Goal: Task Accomplishment & Management: Manage account settings

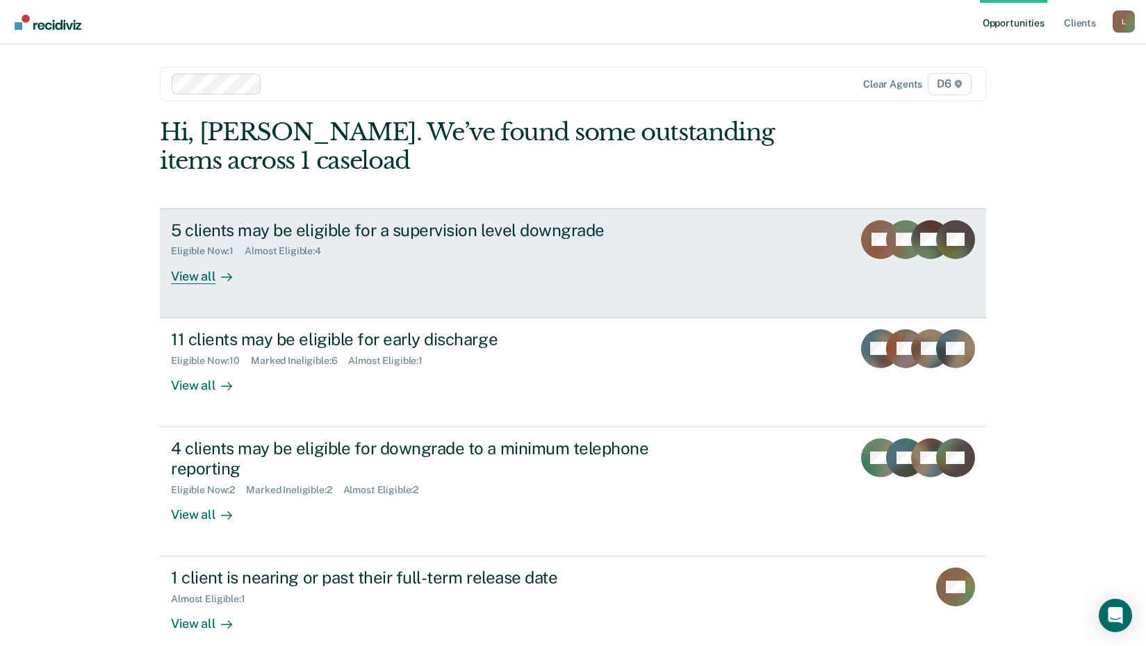
click at [207, 277] on div "View all" at bounding box center [210, 270] width 78 height 27
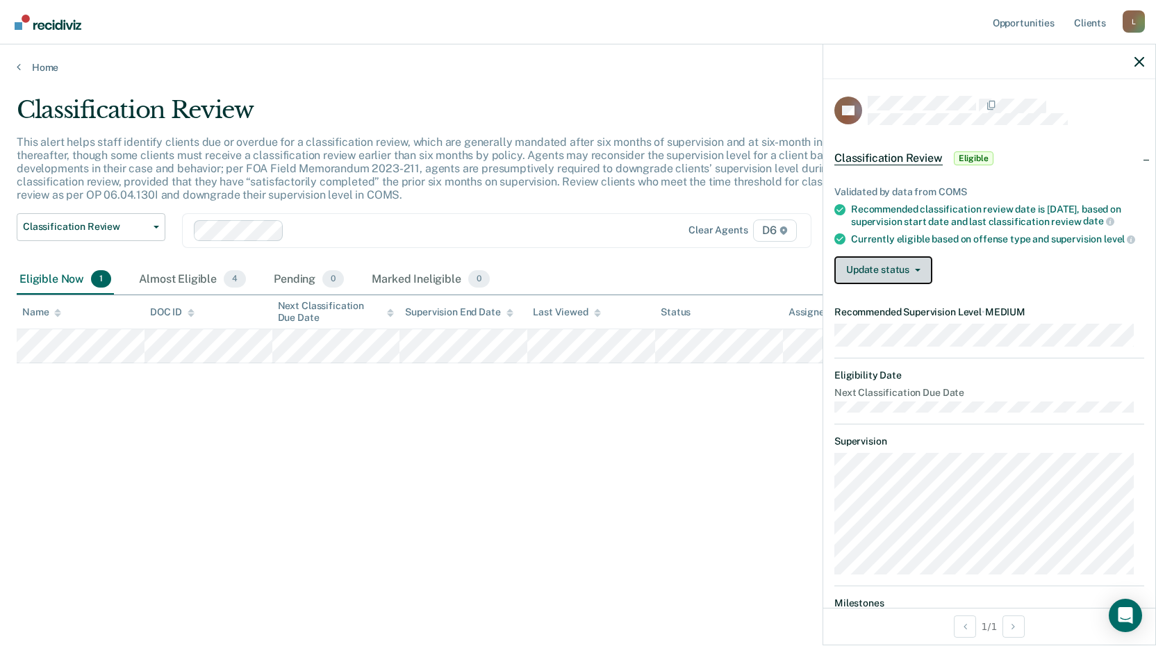
click at [921, 284] on button "Update status" at bounding box center [883, 270] width 98 height 28
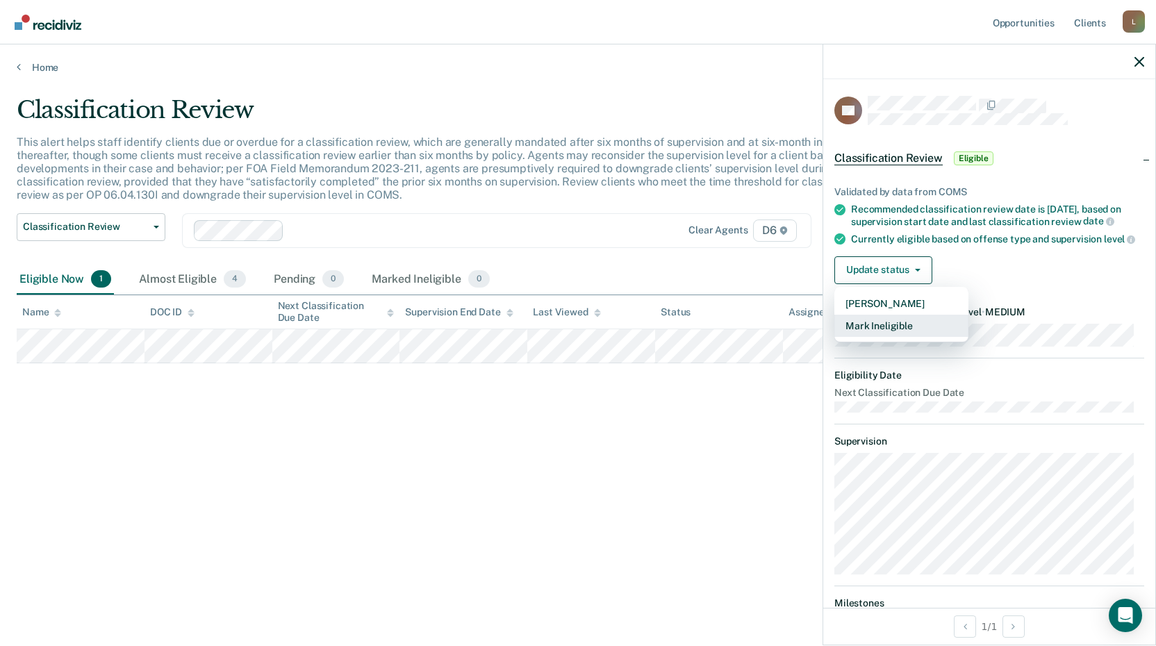
click at [884, 337] on button "Mark Ineligible" at bounding box center [901, 326] width 134 height 22
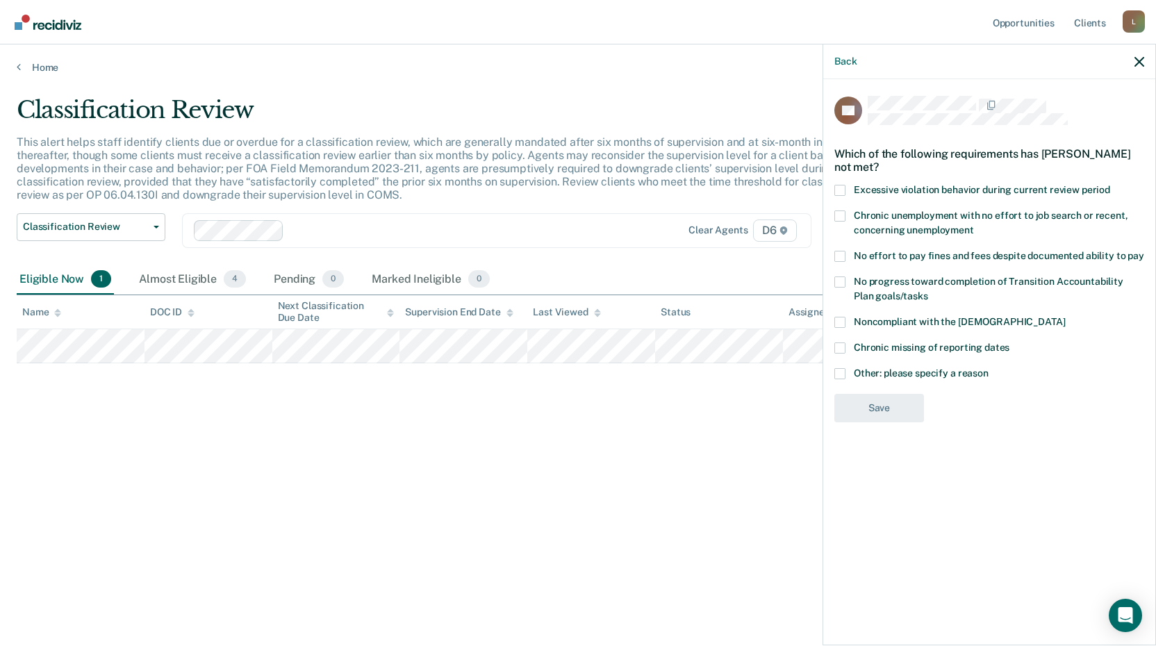
click at [841, 374] on span at bounding box center [839, 373] width 11 height 11
click at [989, 368] on input "Other: please specify a reason" at bounding box center [989, 368] width 0 height 0
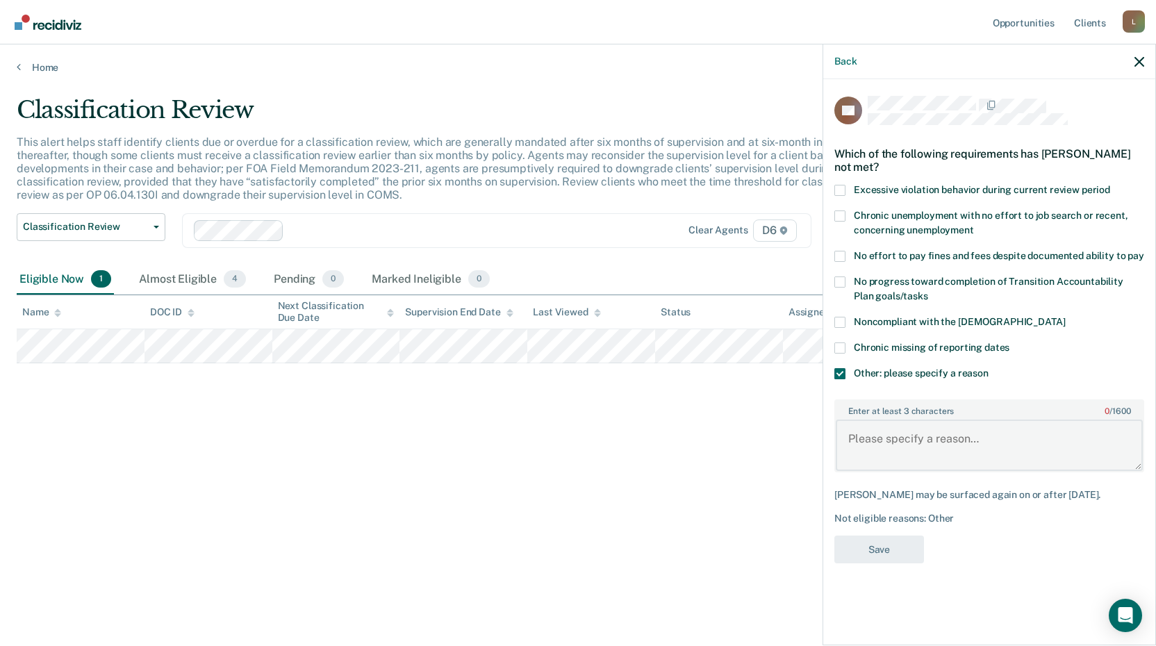
click at [890, 460] on textarea "Enter at least 3 characters 0 / 1600" at bounding box center [989, 445] width 307 height 51
type textarea "SO involved in therapy."
click at [879, 555] on button "Save" at bounding box center [879, 550] width 90 height 28
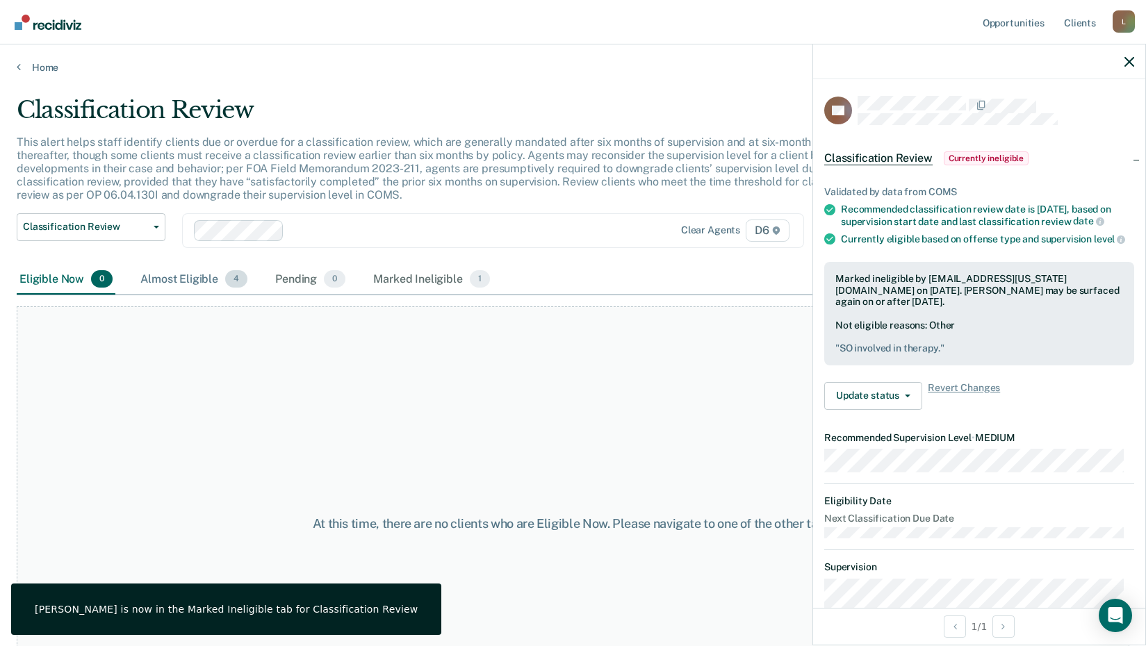
click at [173, 279] on div "Almost Eligible 4" at bounding box center [194, 280] width 113 height 31
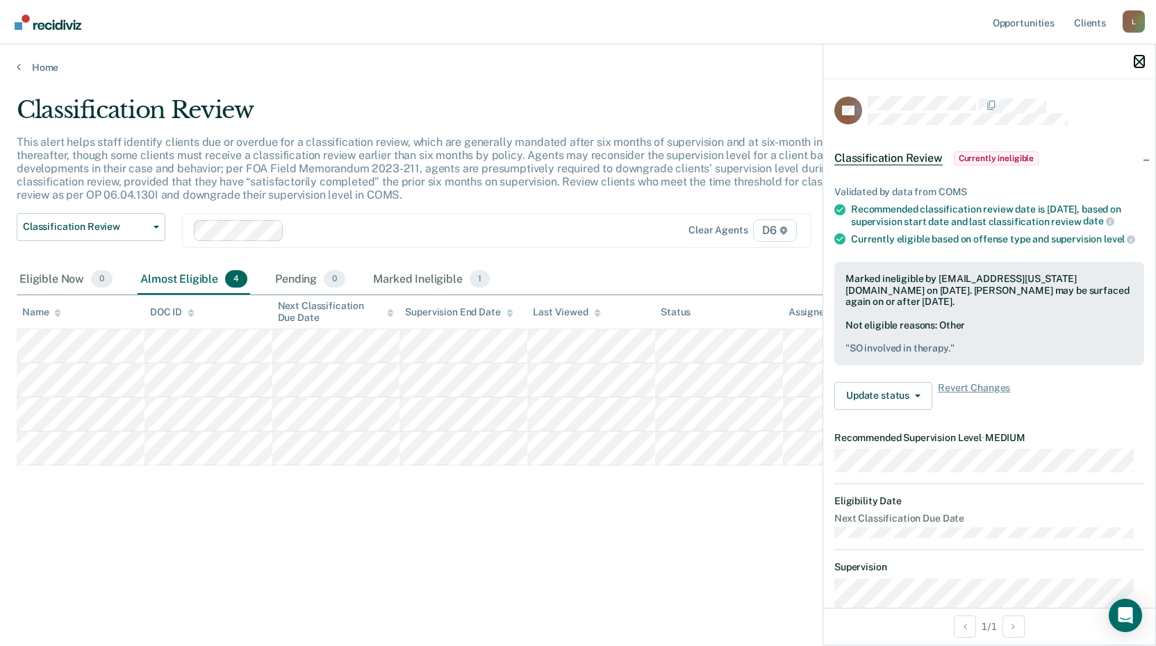
click at [1136, 65] on icon "button" at bounding box center [1140, 62] width 10 height 10
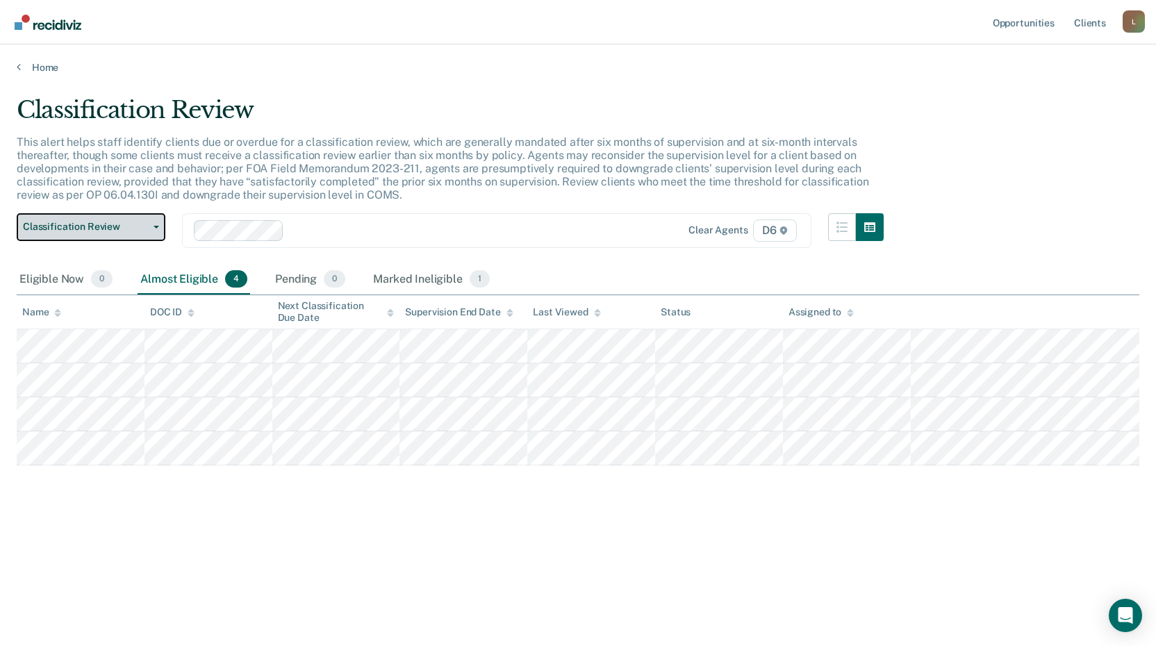
click at [72, 224] on span "Classification Review" at bounding box center [85, 227] width 125 height 12
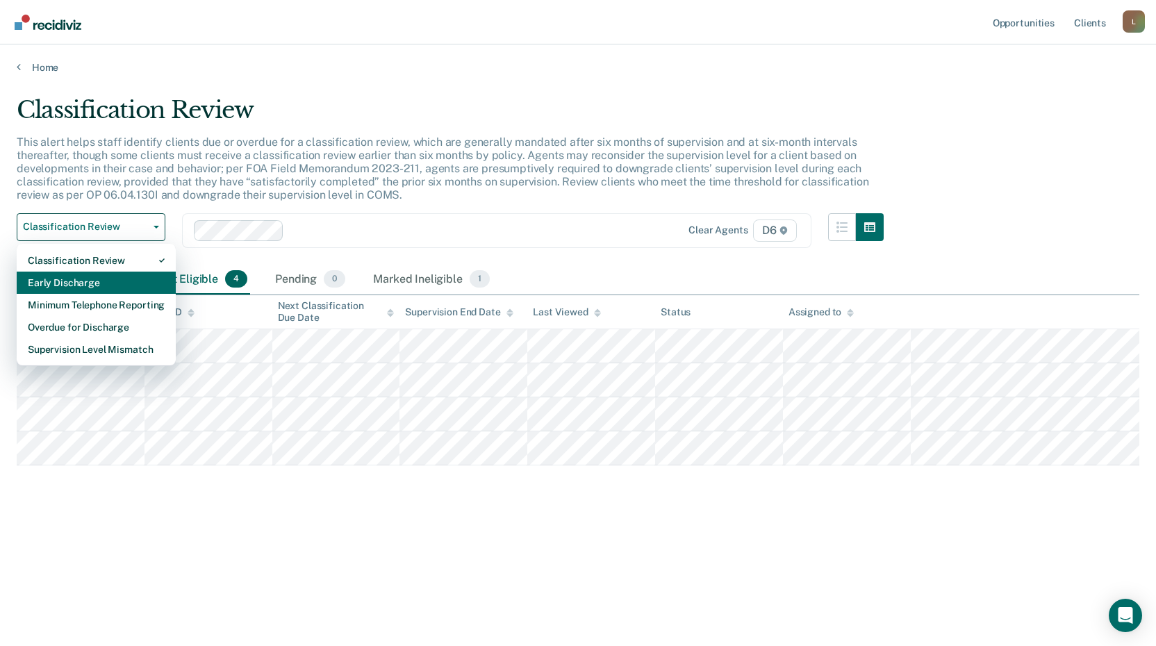
click at [65, 277] on div "Early Discharge" at bounding box center [96, 283] width 137 height 22
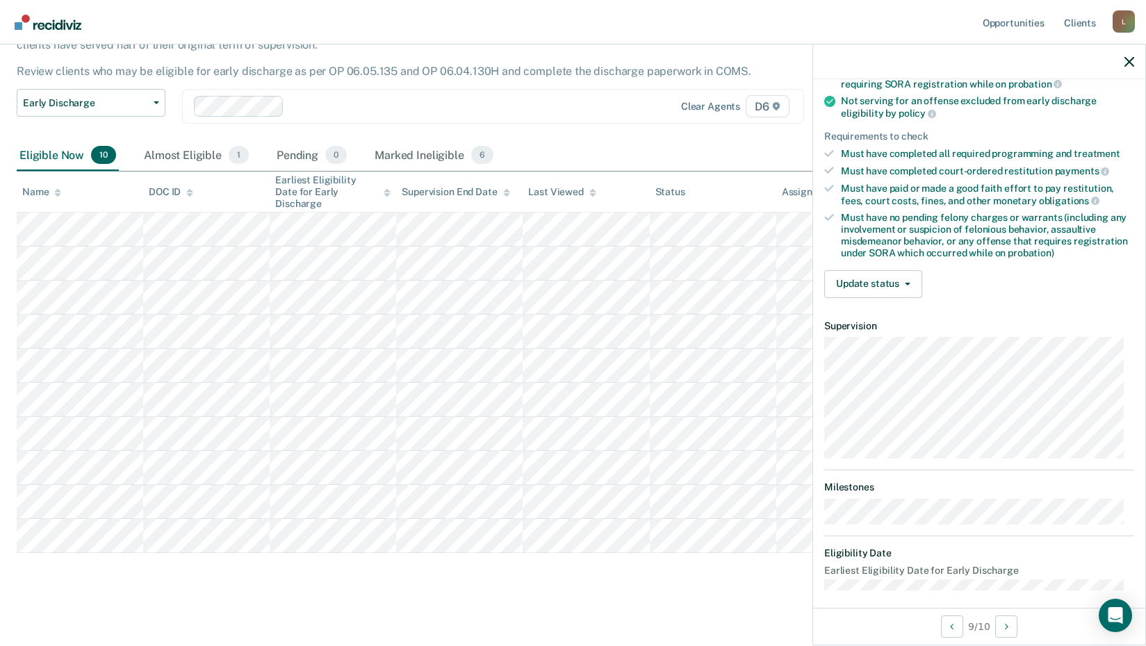
scroll to position [182, 0]
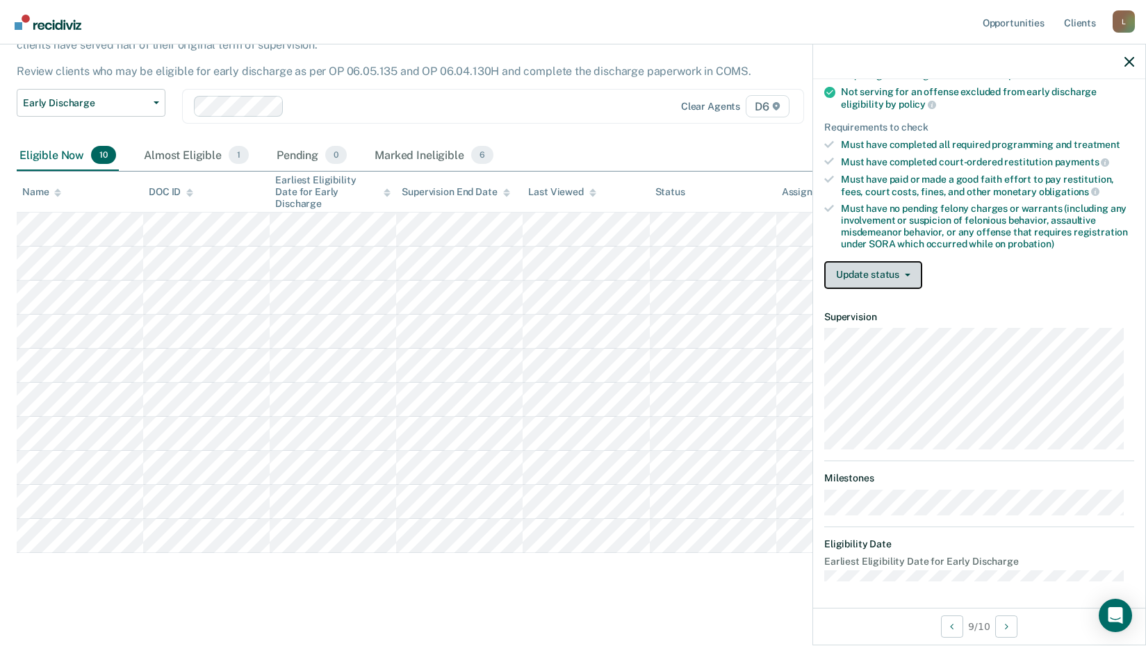
click at [890, 277] on button "Update status" at bounding box center [873, 275] width 98 height 28
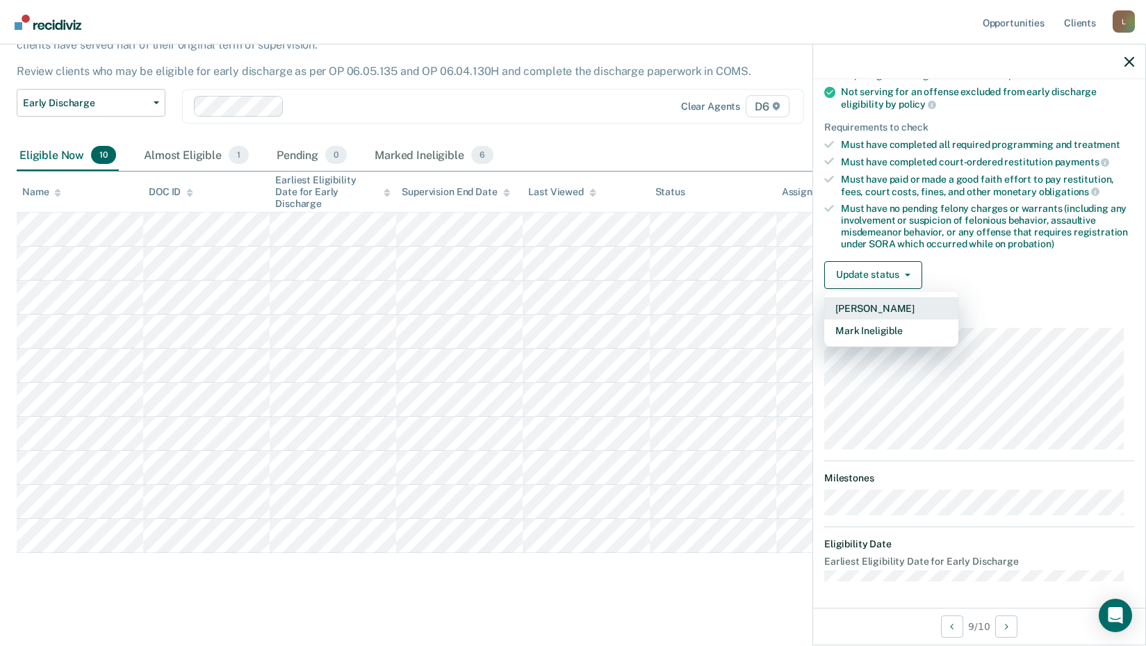
click at [878, 304] on button "[PERSON_NAME]" at bounding box center [891, 308] width 134 height 22
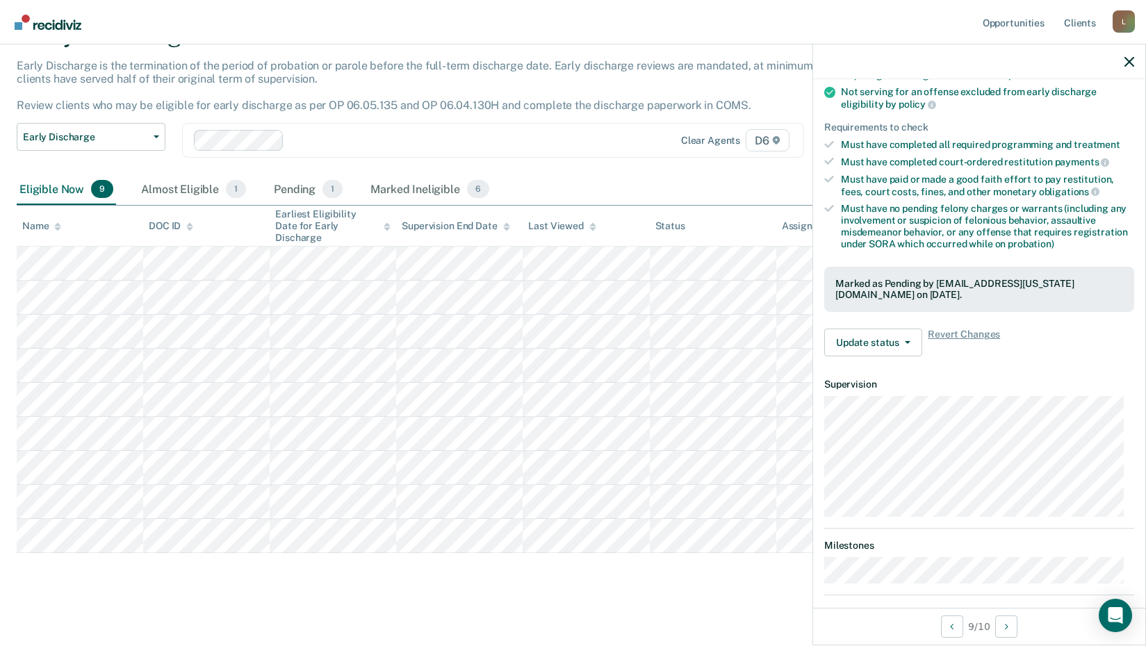
scroll to position [168, 0]
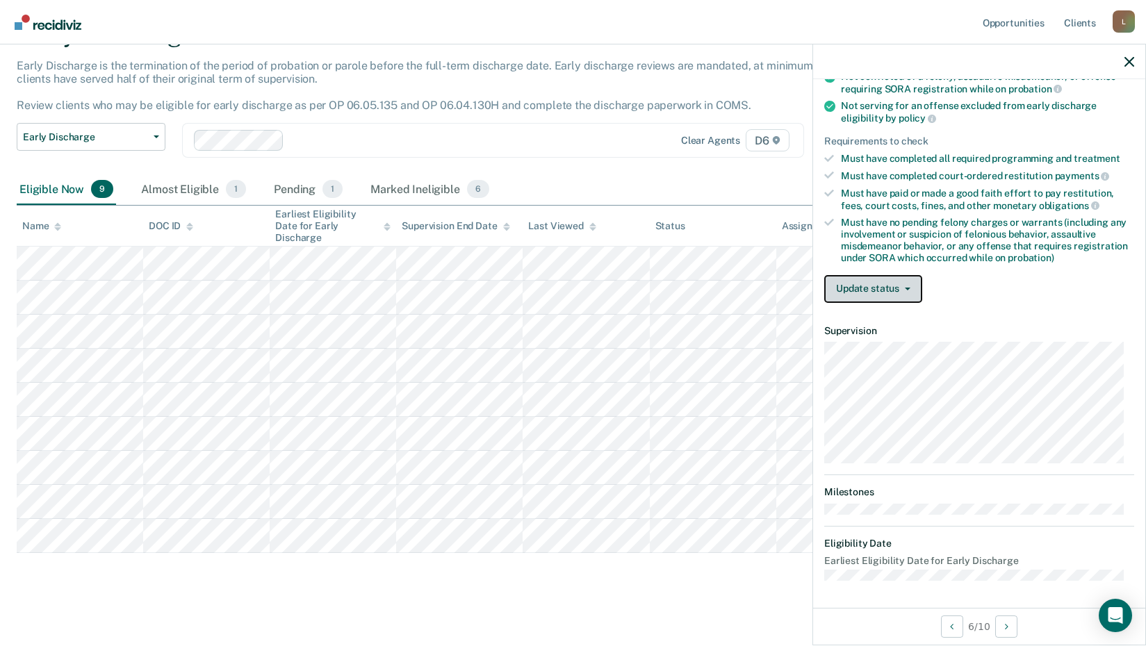
click at [898, 294] on button "Update status" at bounding box center [873, 289] width 98 height 28
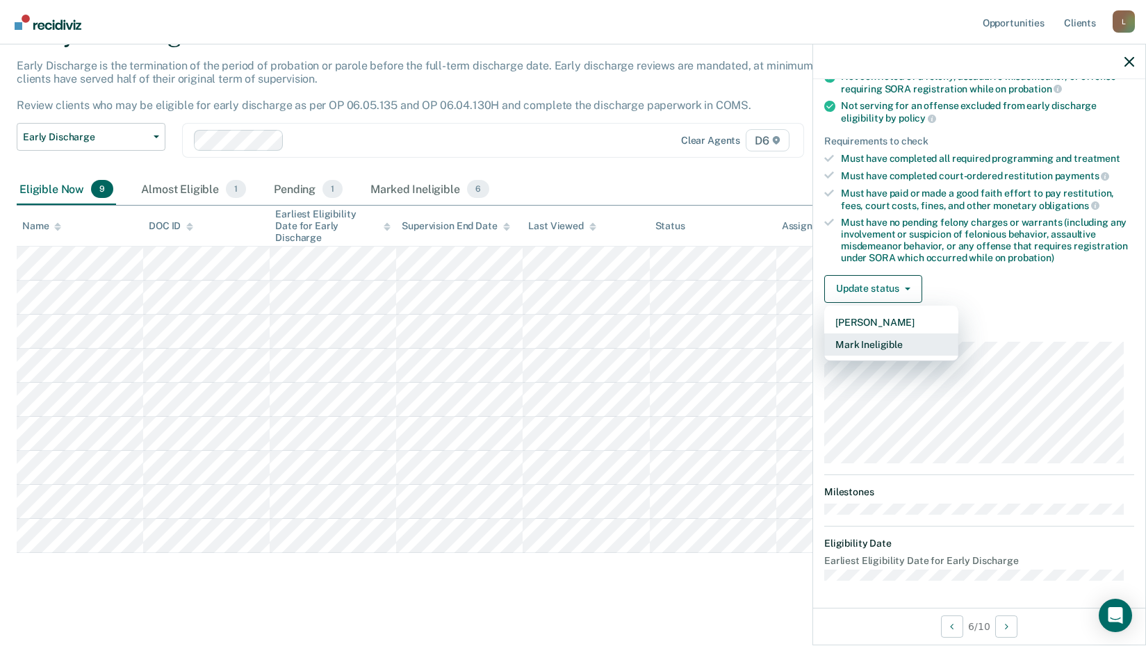
click at [850, 340] on button "Mark Ineligible" at bounding box center [891, 345] width 134 height 22
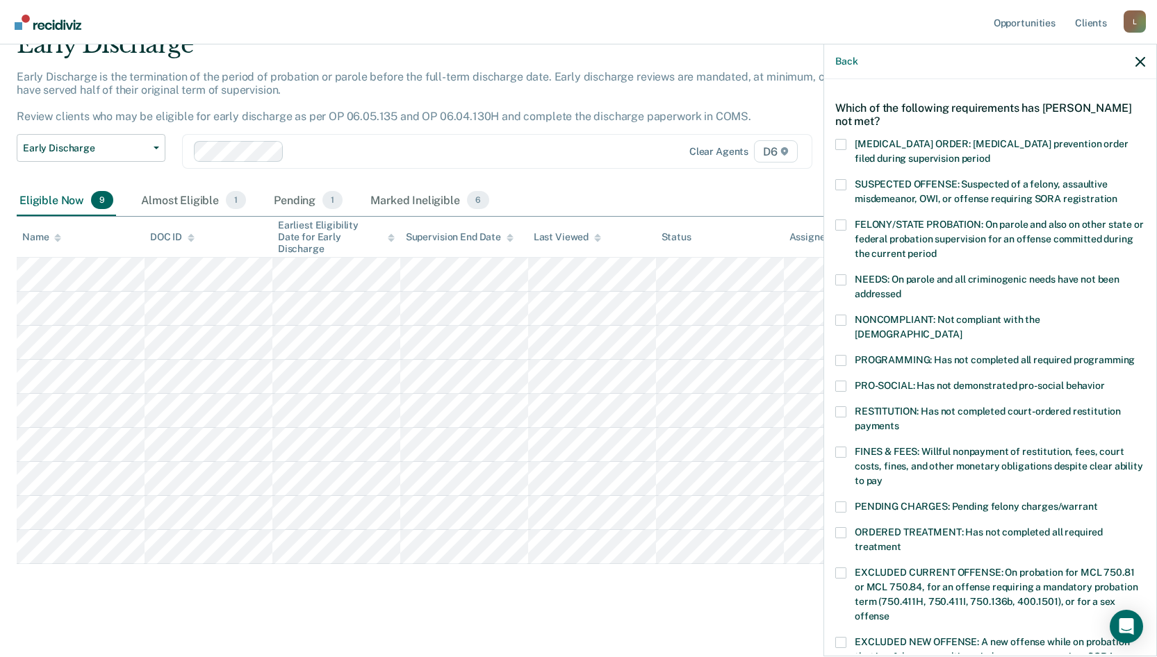
scroll to position [69, 0]
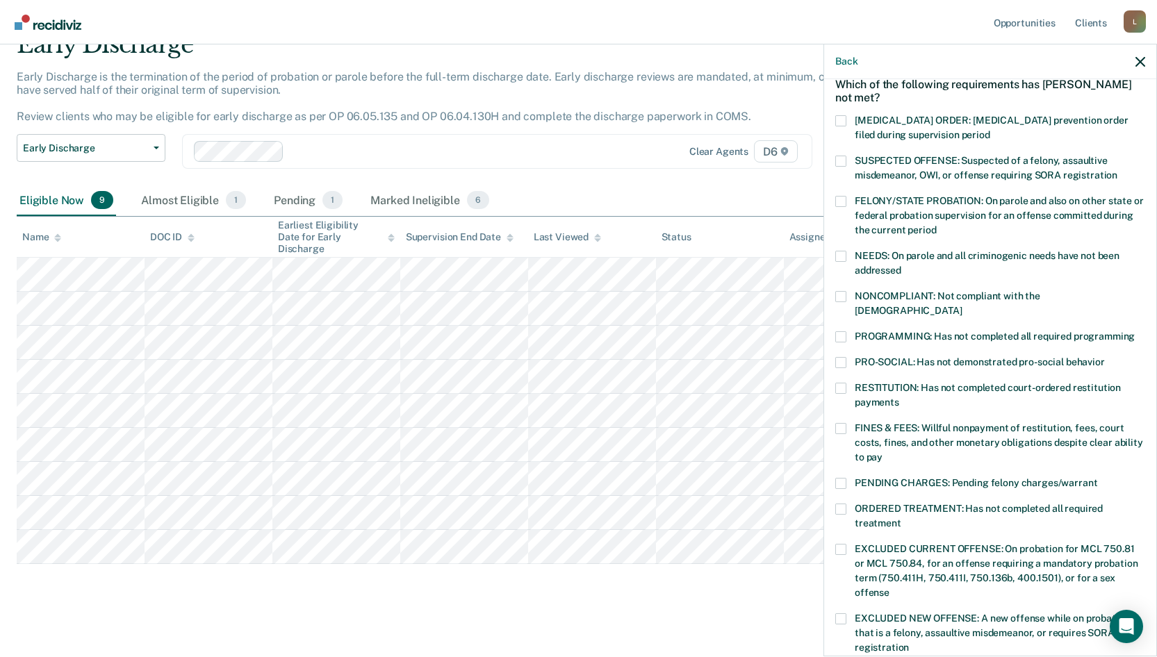
click at [844, 331] on span at bounding box center [840, 336] width 11 height 11
click at [1135, 331] on input "PROGRAMMING: Has not completed all required programming" at bounding box center [1135, 331] width 0 height 0
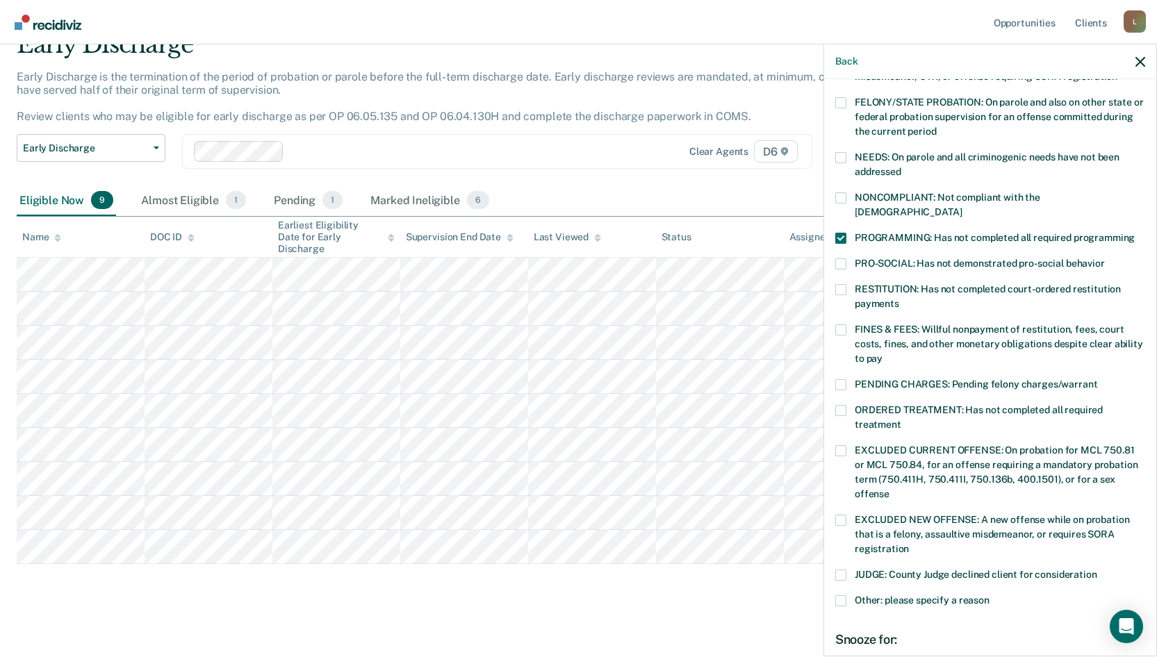
scroll to position [326, 0]
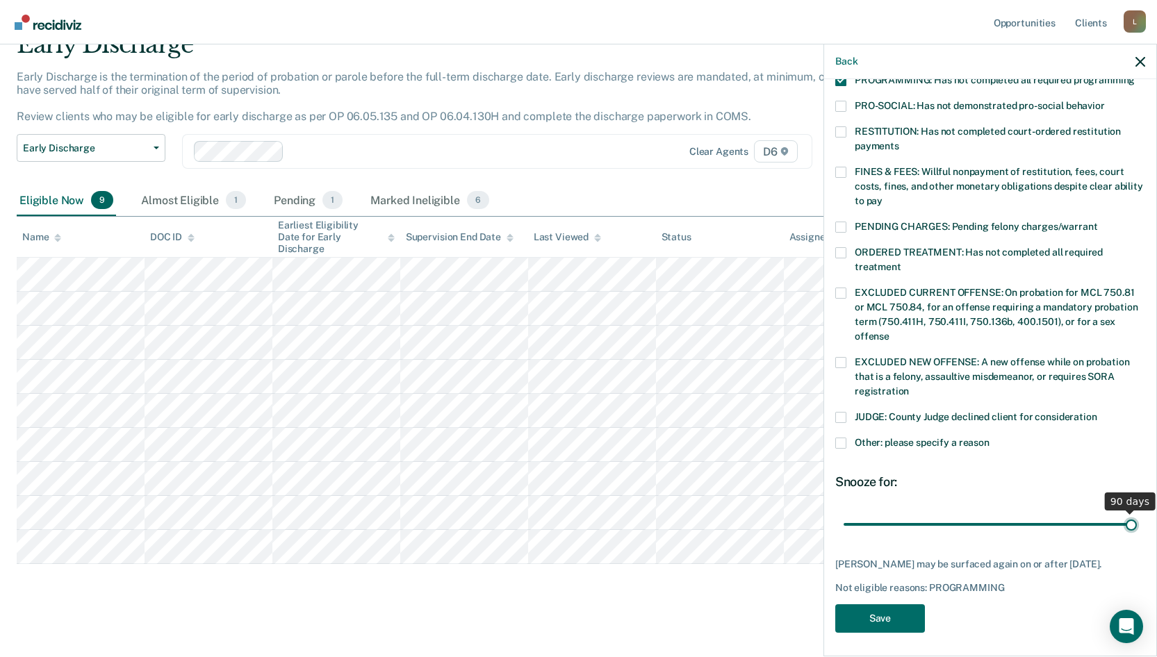
drag, startPoint x: 943, startPoint y: 516, endPoint x: 1167, endPoint y: 516, distance: 223.7
type input "90"
click at [1137, 516] on input "range" at bounding box center [990, 524] width 293 height 24
click at [864, 617] on button "Save" at bounding box center [880, 619] width 90 height 28
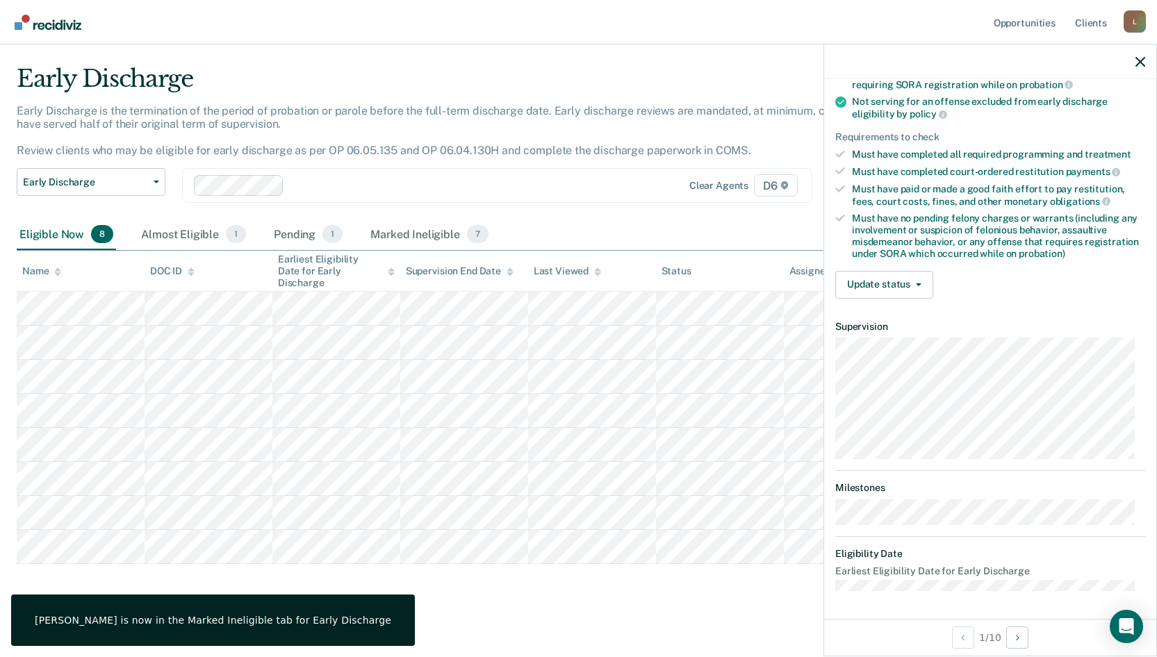
scroll to position [171, 0]
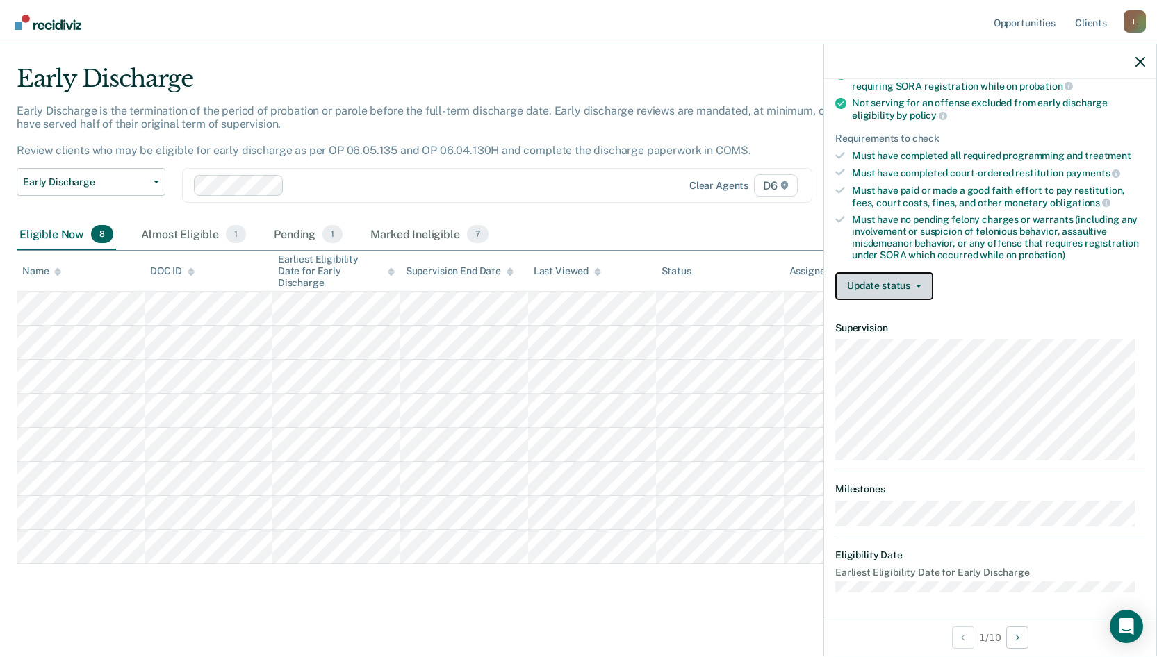
click at [896, 290] on button "Update status" at bounding box center [884, 286] width 98 height 28
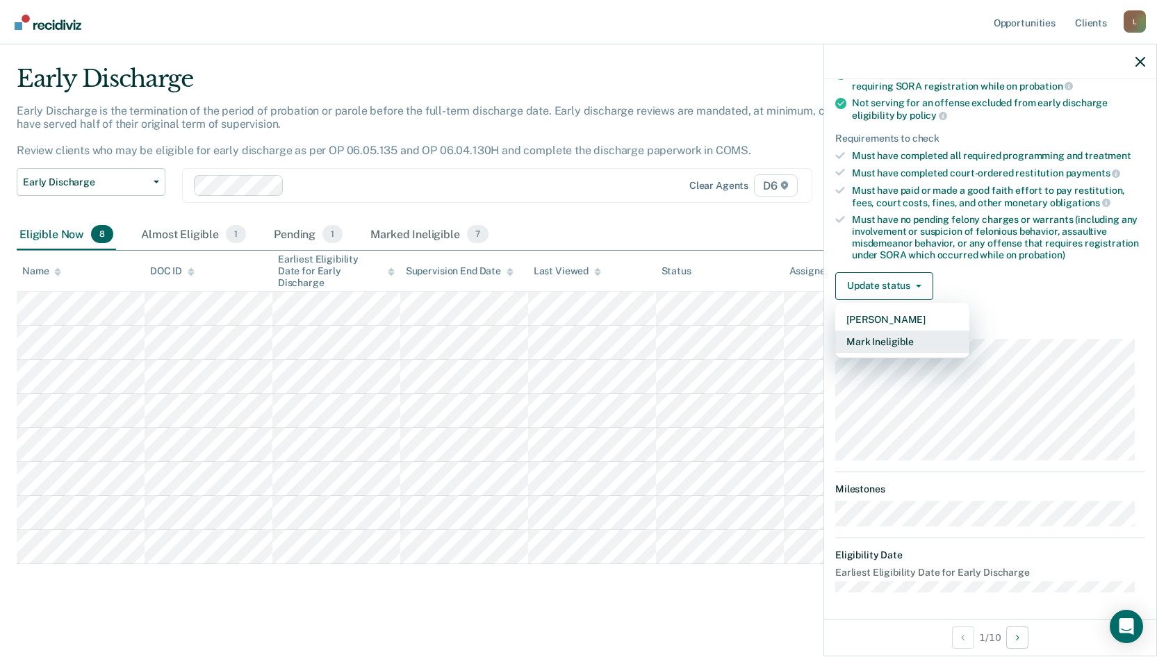
click at [888, 337] on button "Mark Ineligible" at bounding box center [902, 342] width 134 height 22
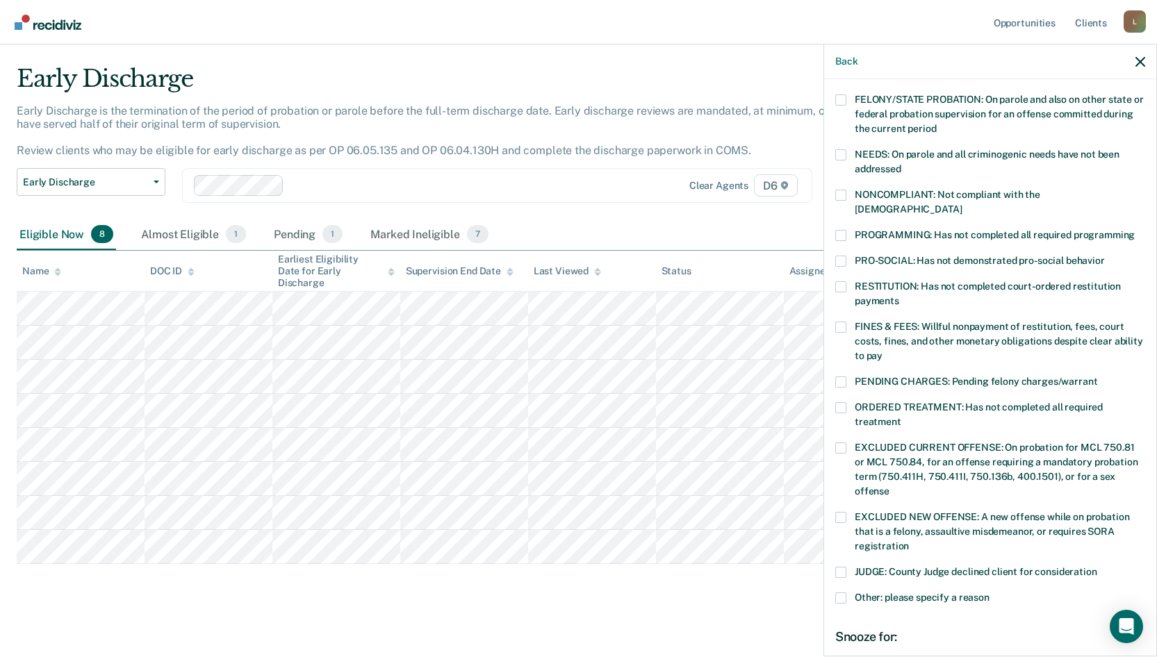
click at [844, 230] on span at bounding box center [840, 235] width 11 height 11
click at [1135, 230] on input "PROGRAMMING: Has not completed all required programming" at bounding box center [1135, 230] width 0 height 0
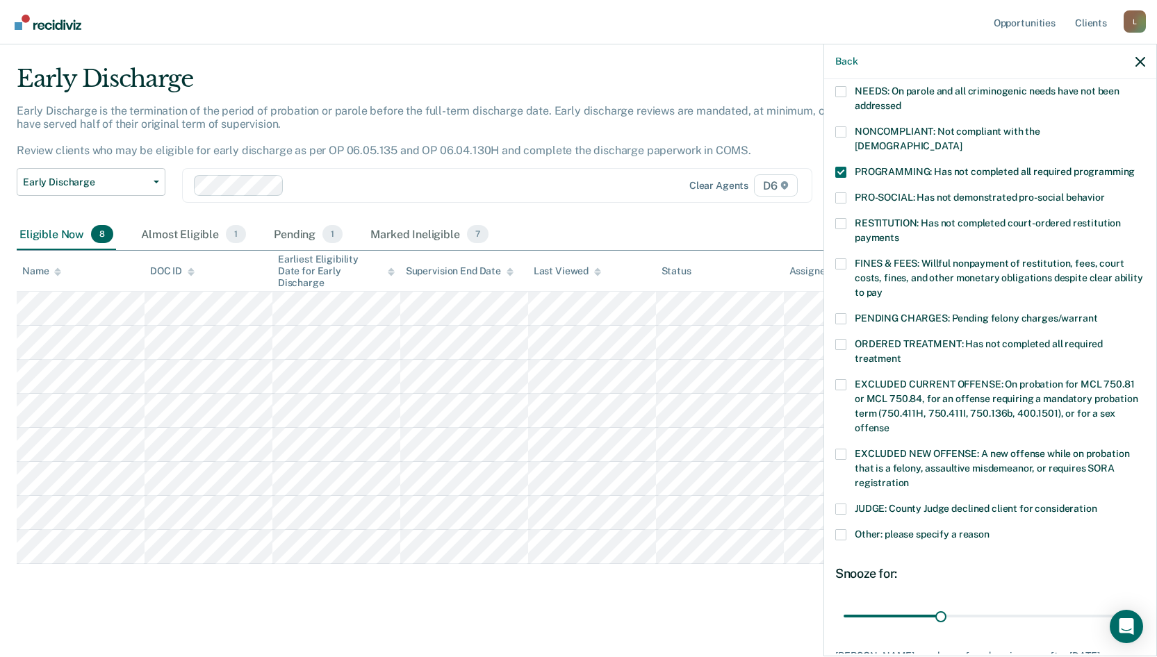
scroll to position [314, 0]
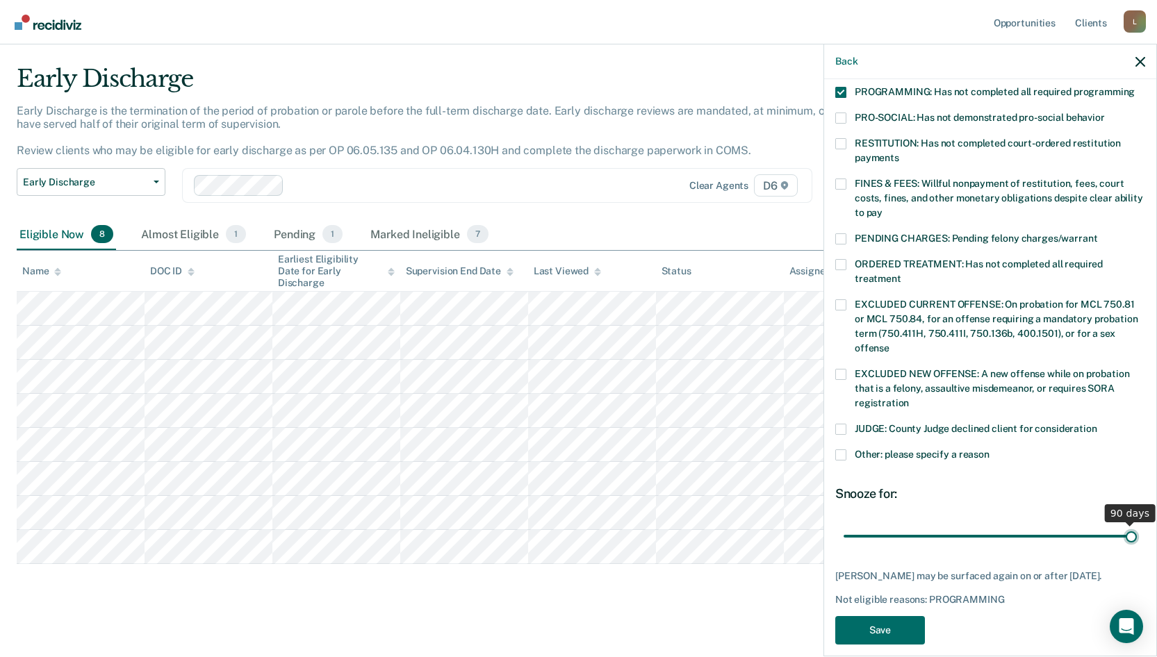
drag, startPoint x: 939, startPoint y: 521, endPoint x: 1167, endPoint y: 521, distance: 227.9
type input "90"
click at [1137, 524] on input "range" at bounding box center [990, 536] width 293 height 24
click at [886, 627] on button "Save" at bounding box center [880, 630] width 90 height 28
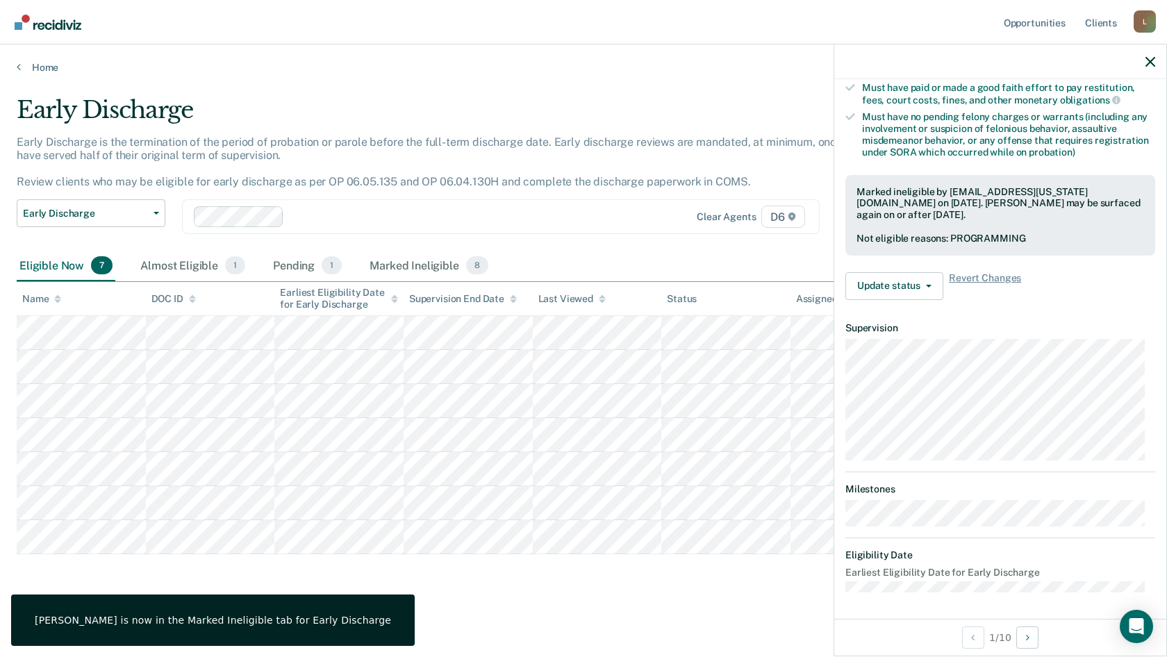
scroll to position [289, 0]
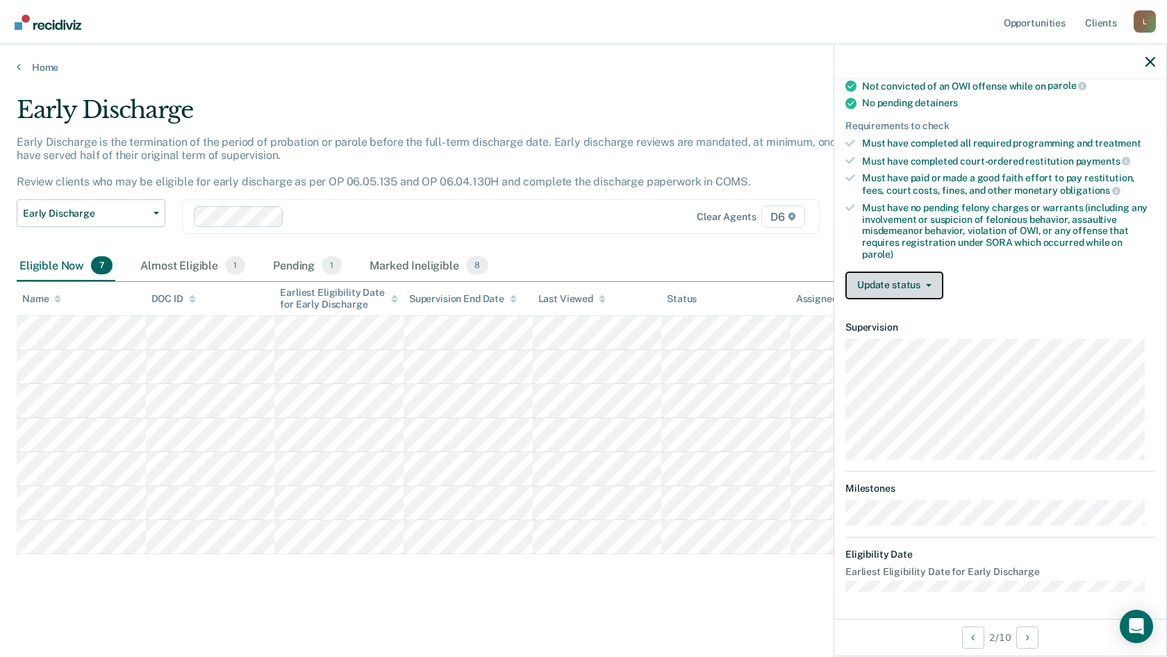
click at [912, 281] on button "Update status" at bounding box center [895, 286] width 98 height 28
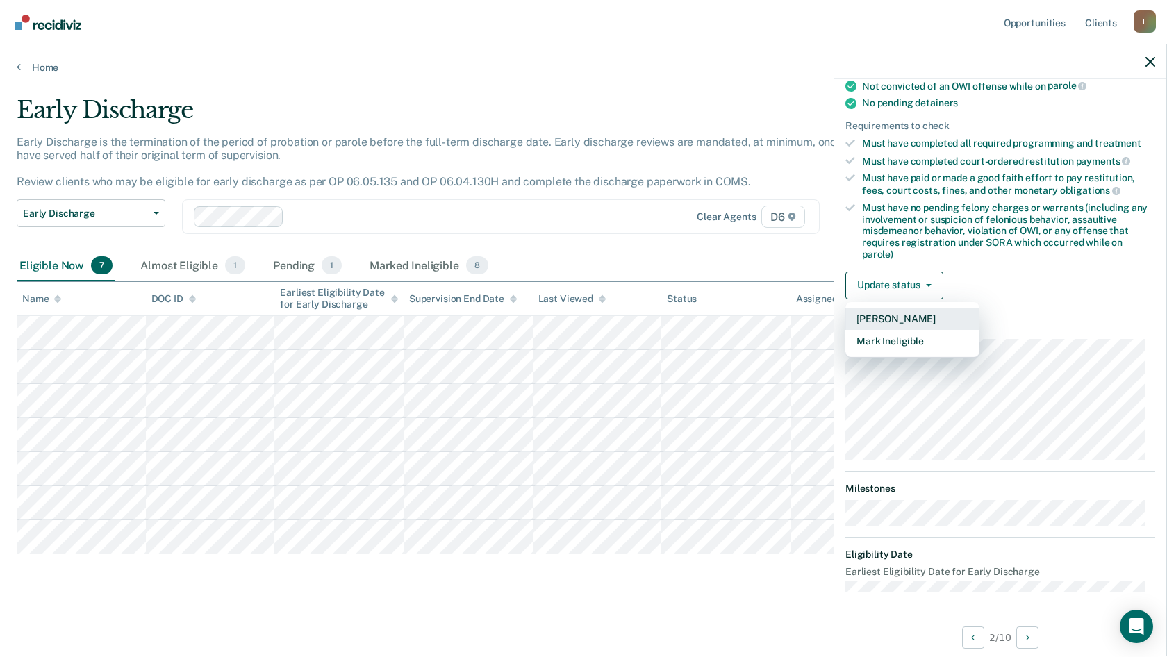
click at [891, 317] on button "[PERSON_NAME]" at bounding box center [913, 319] width 134 height 22
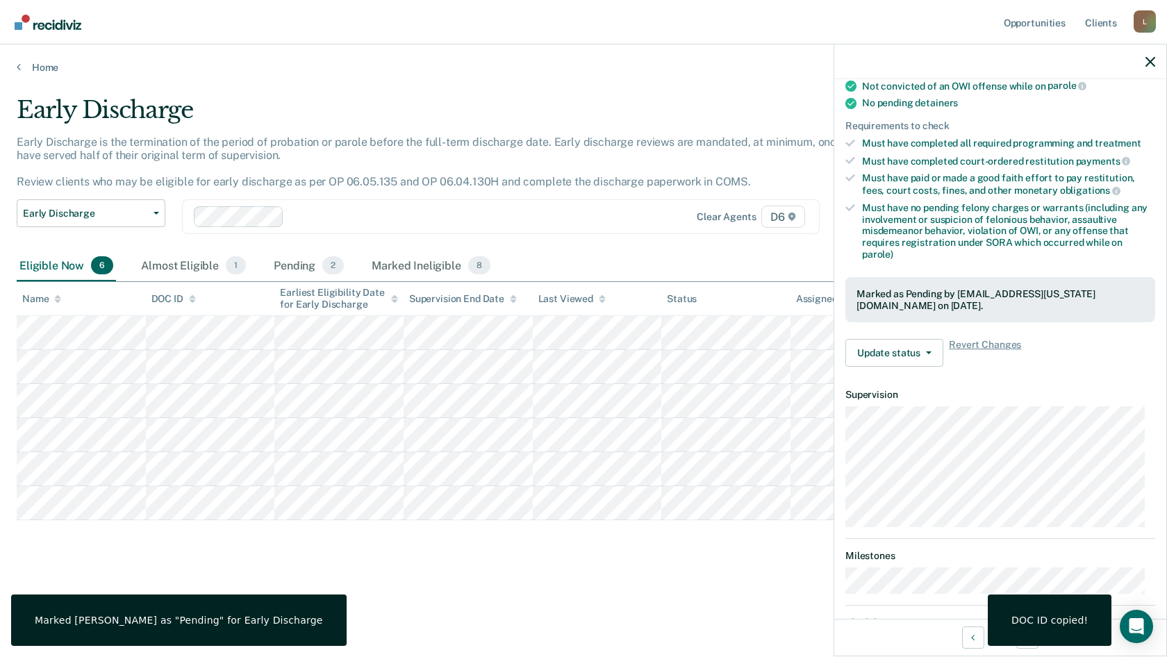
scroll to position [171, 0]
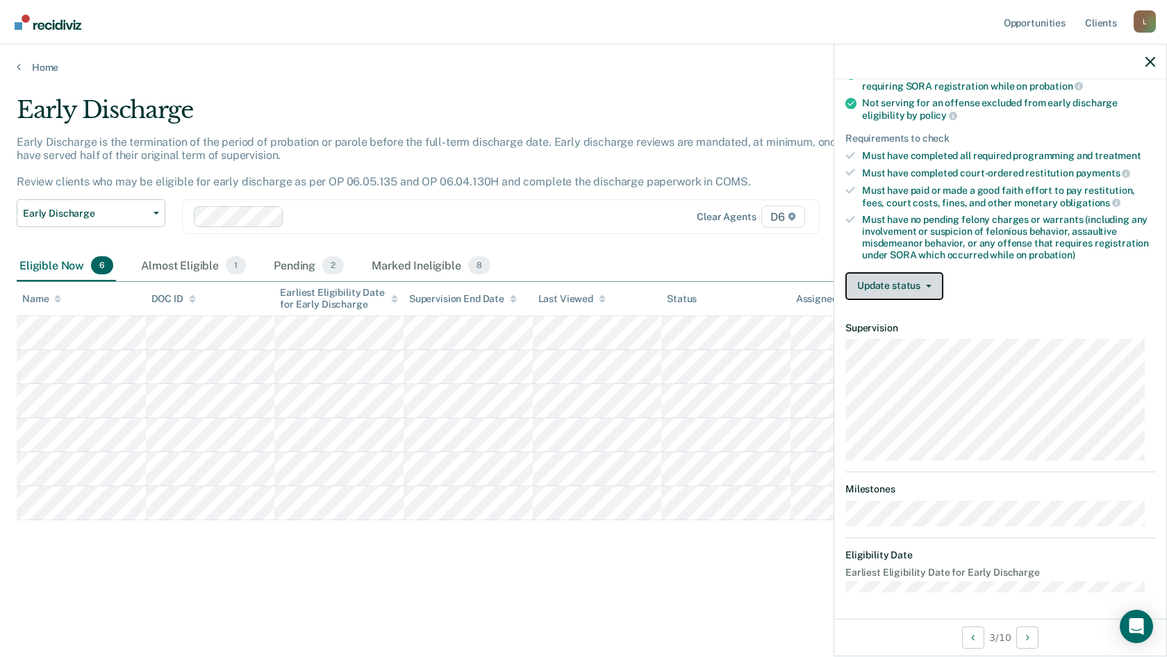
click at [894, 293] on button "Update status" at bounding box center [895, 286] width 98 height 28
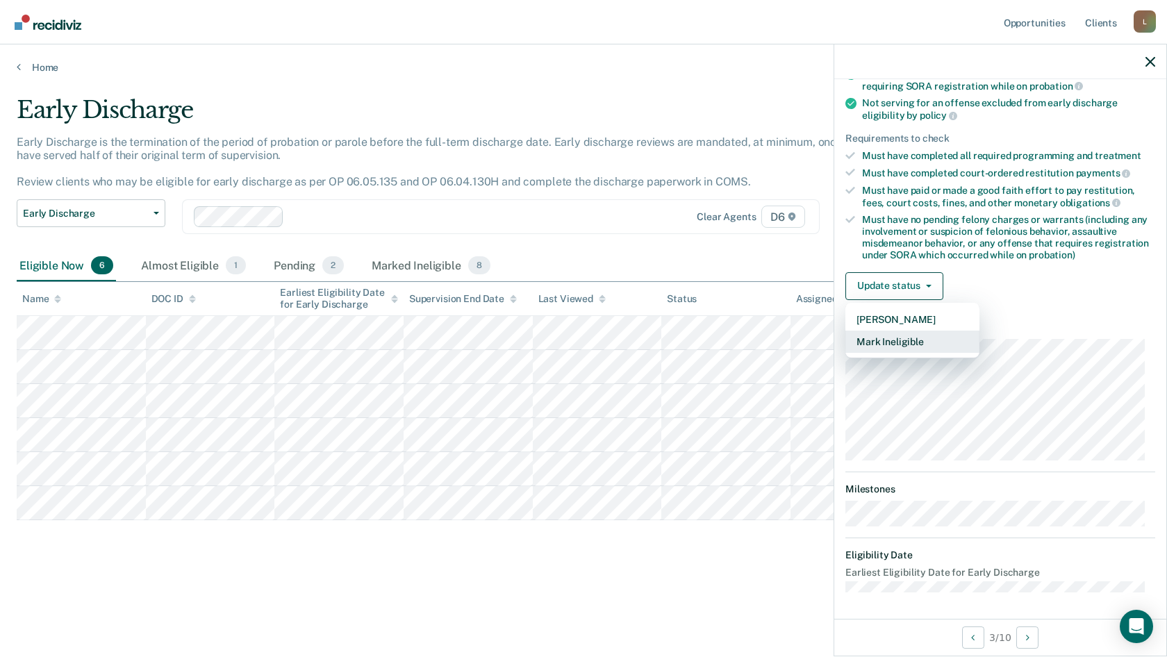
click at [890, 343] on button "Mark Ineligible" at bounding box center [913, 342] width 134 height 22
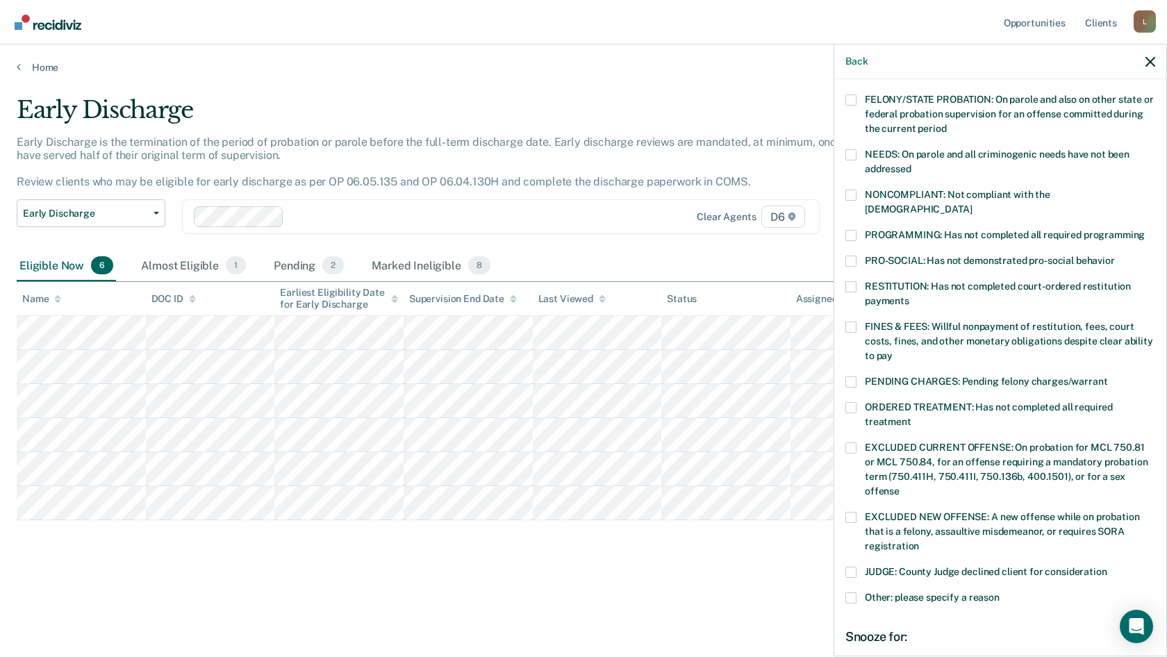
click at [848, 230] on span at bounding box center [851, 235] width 11 height 11
click at [1145, 230] on input "PROGRAMMING: Has not completed all required programming" at bounding box center [1145, 230] width 0 height 0
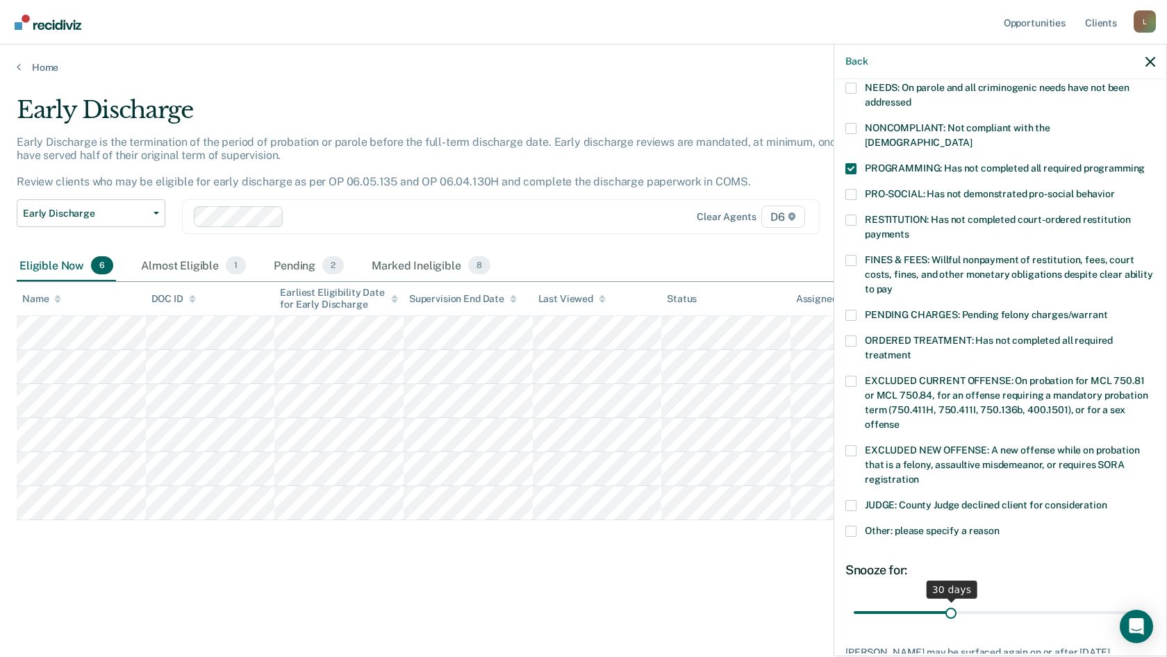
scroll to position [326, 0]
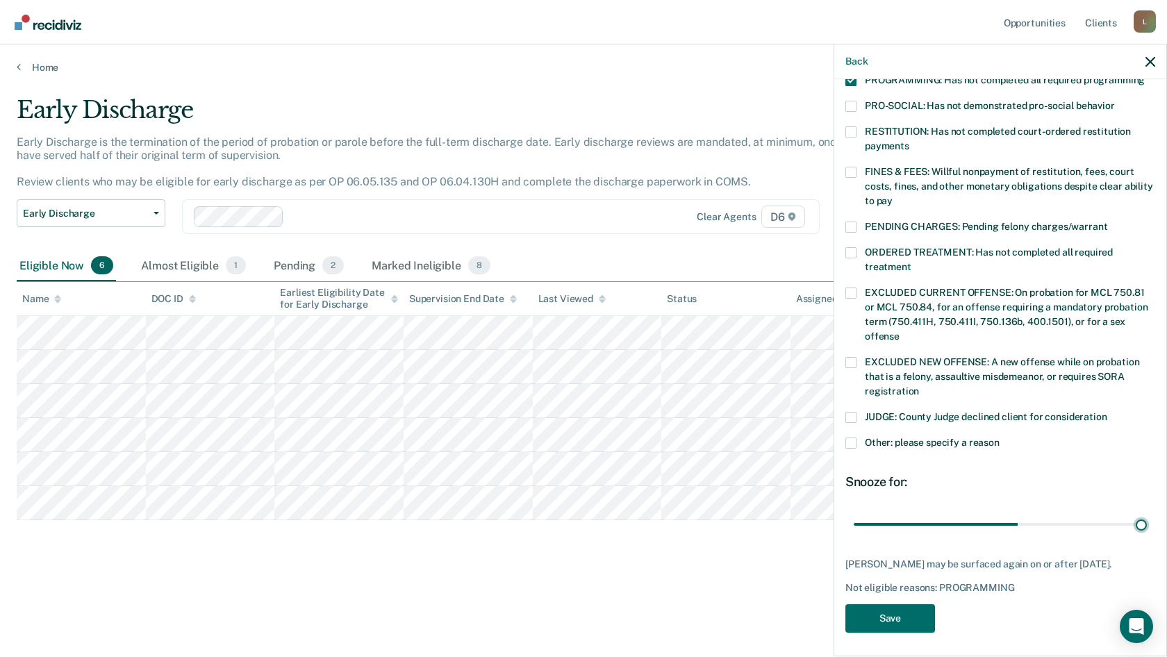
drag, startPoint x: 948, startPoint y: 511, endPoint x: 1167, endPoint y: 513, distance: 218.2
type input "90"
click at [1147, 513] on input "range" at bounding box center [1000, 524] width 293 height 24
click at [880, 611] on button "Save" at bounding box center [891, 619] width 90 height 28
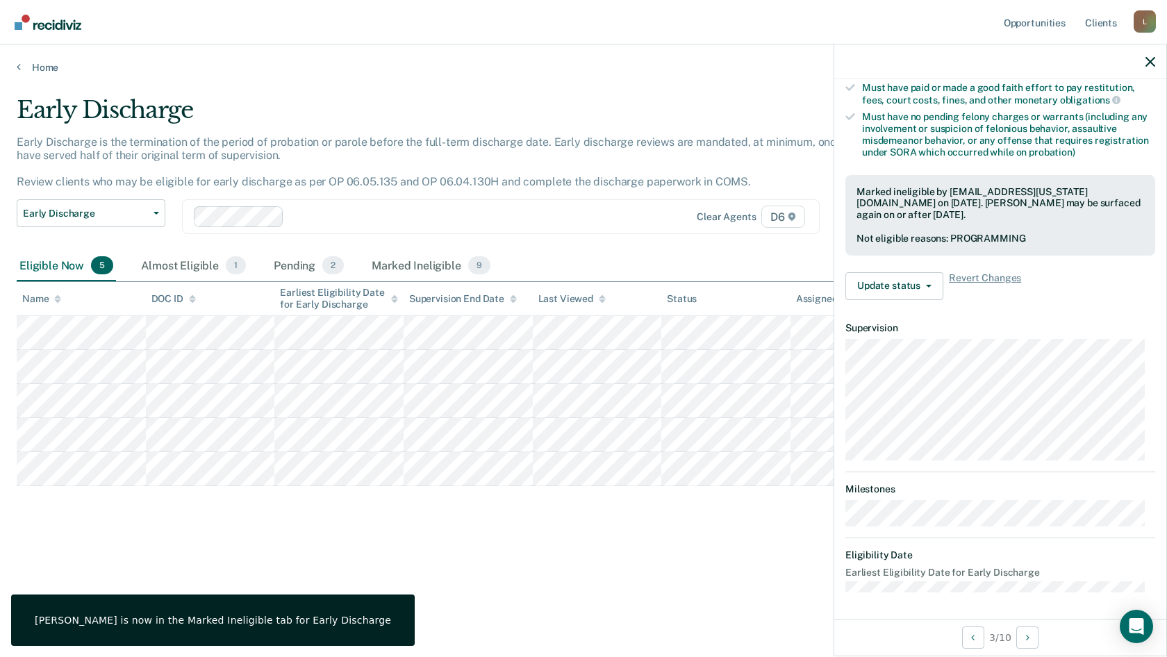
scroll to position [157, 0]
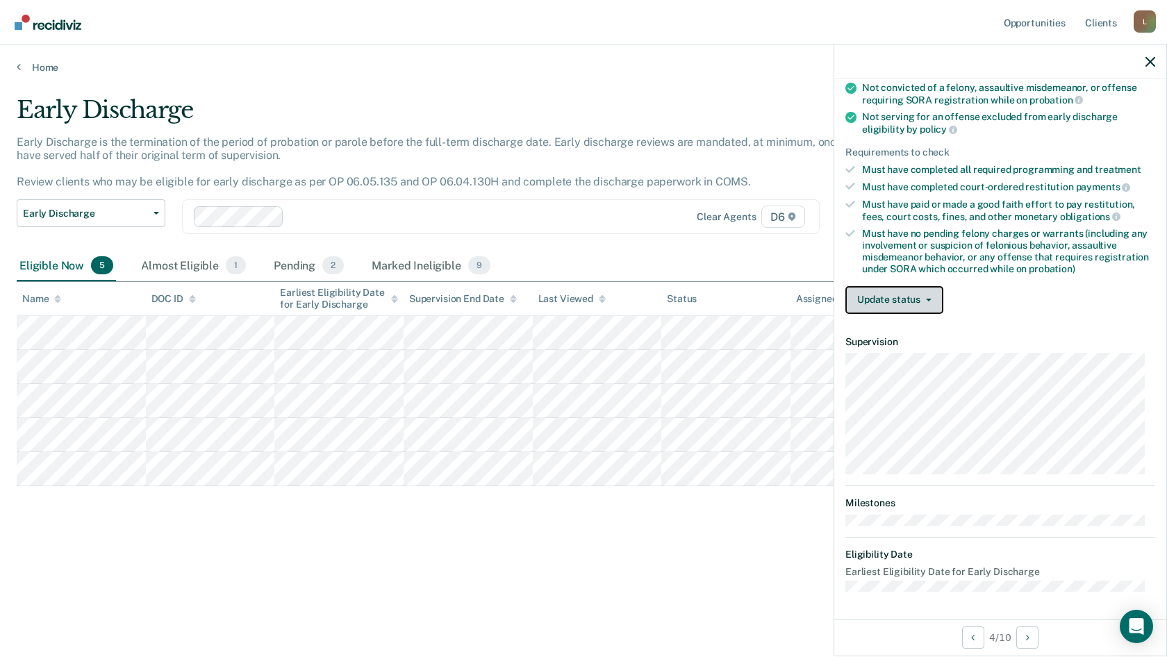
click at [926, 299] on icon "button" at bounding box center [929, 300] width 6 height 3
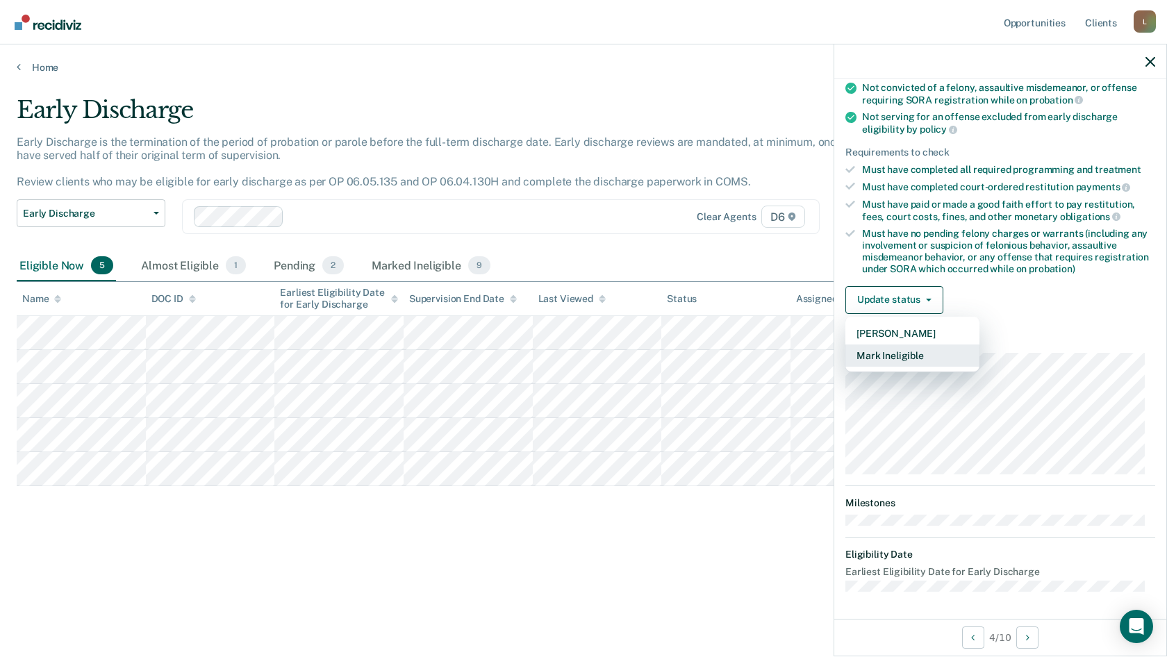
click at [884, 355] on button "Mark Ineligible" at bounding box center [913, 356] width 134 height 22
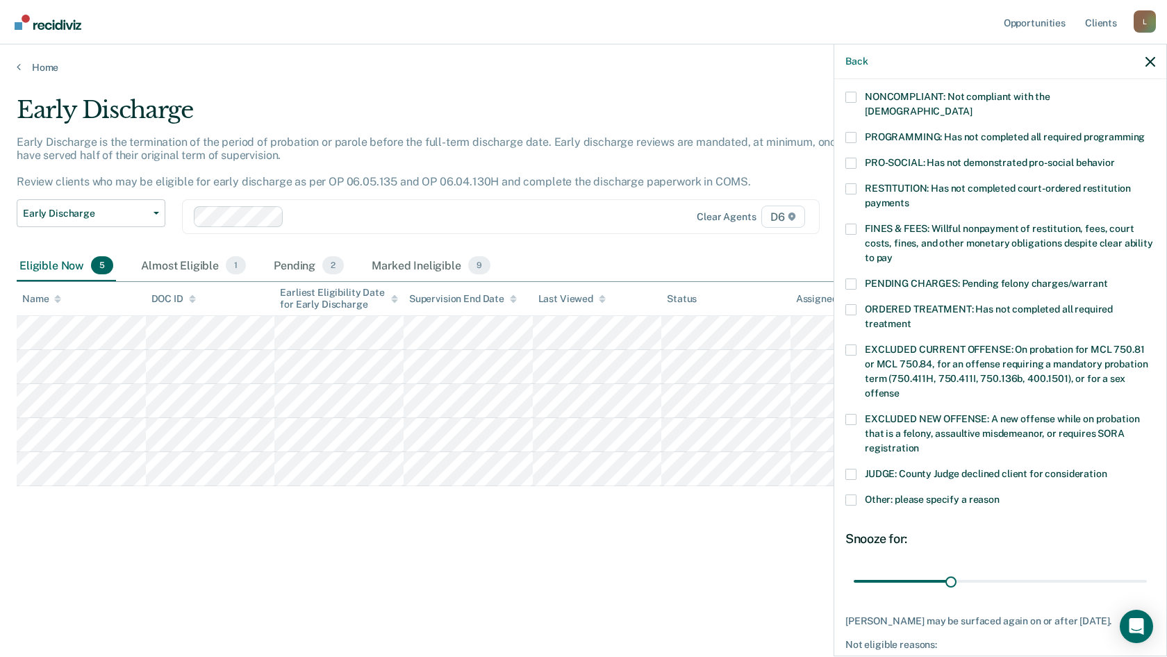
scroll to position [296, 0]
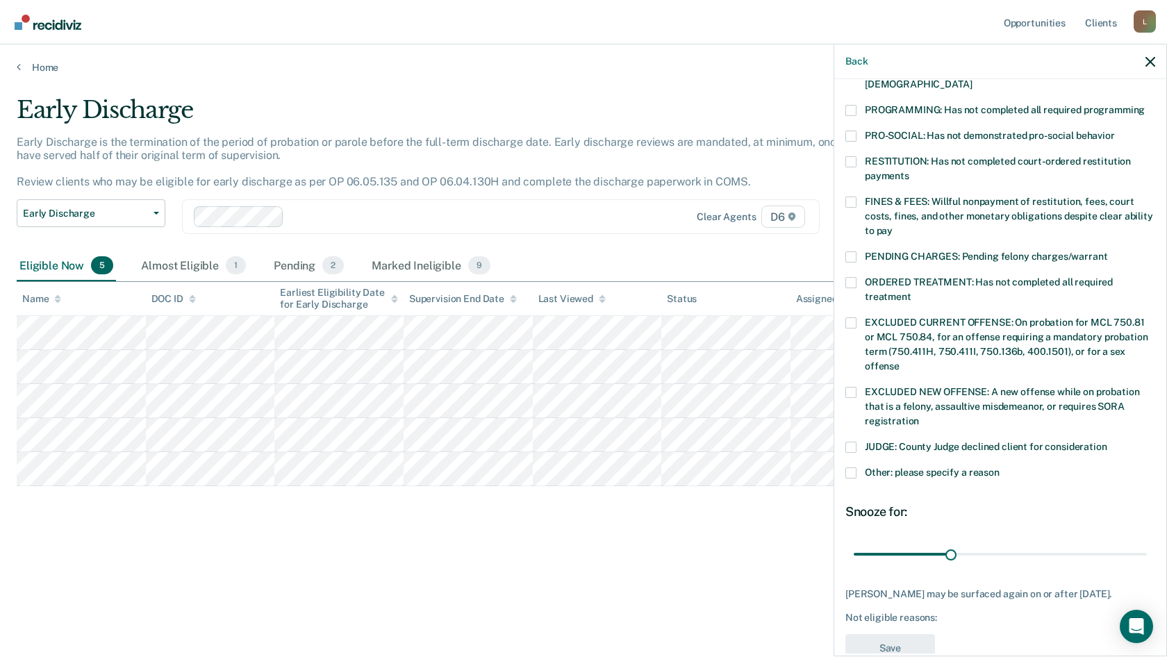
click at [850, 442] on span at bounding box center [851, 447] width 11 height 11
click at [1108, 442] on input "JUDGE: County Judge declined client for consideration" at bounding box center [1108, 442] width 0 height 0
drag, startPoint x: 945, startPoint y: 534, endPoint x: 1167, endPoint y: 540, distance: 221.7
type input "90"
click at [1147, 542] on input "range" at bounding box center [1000, 554] width 293 height 24
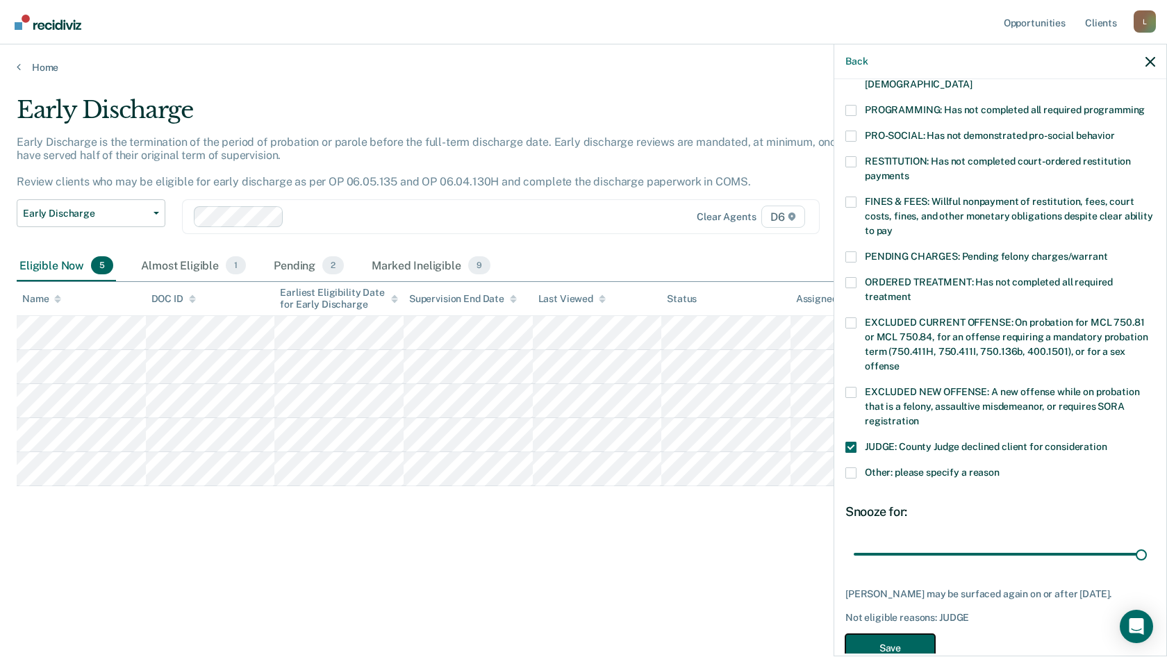
click at [904, 636] on button "Save" at bounding box center [891, 648] width 90 height 28
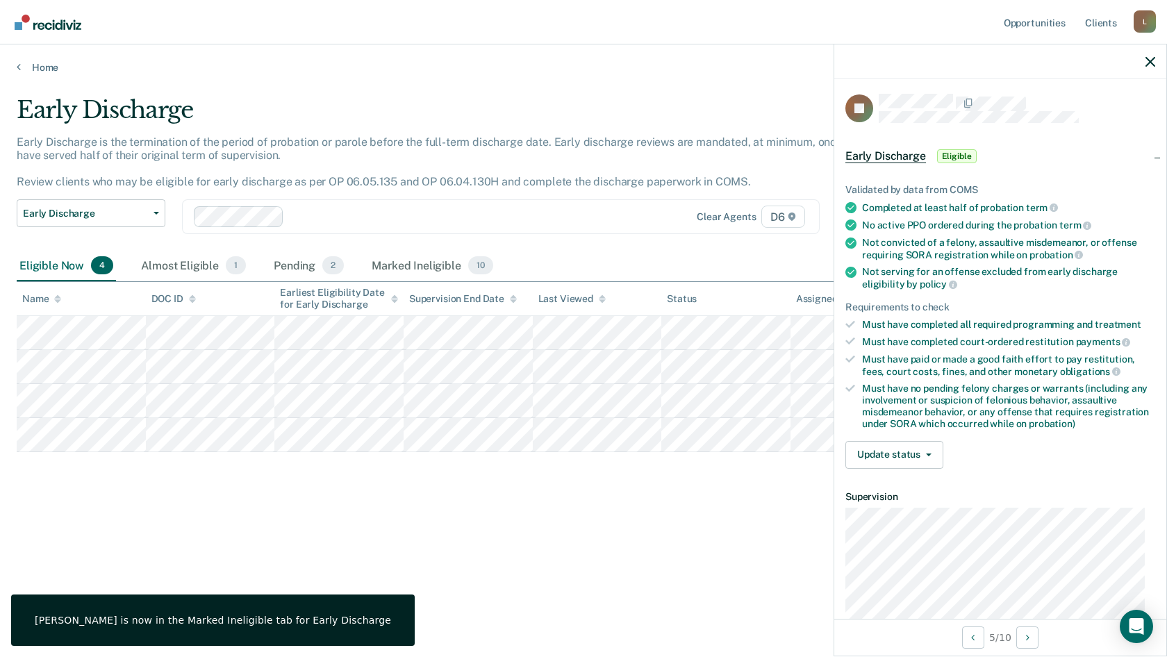
scroll to position [0, 0]
click at [919, 459] on button "Update status" at bounding box center [895, 457] width 98 height 28
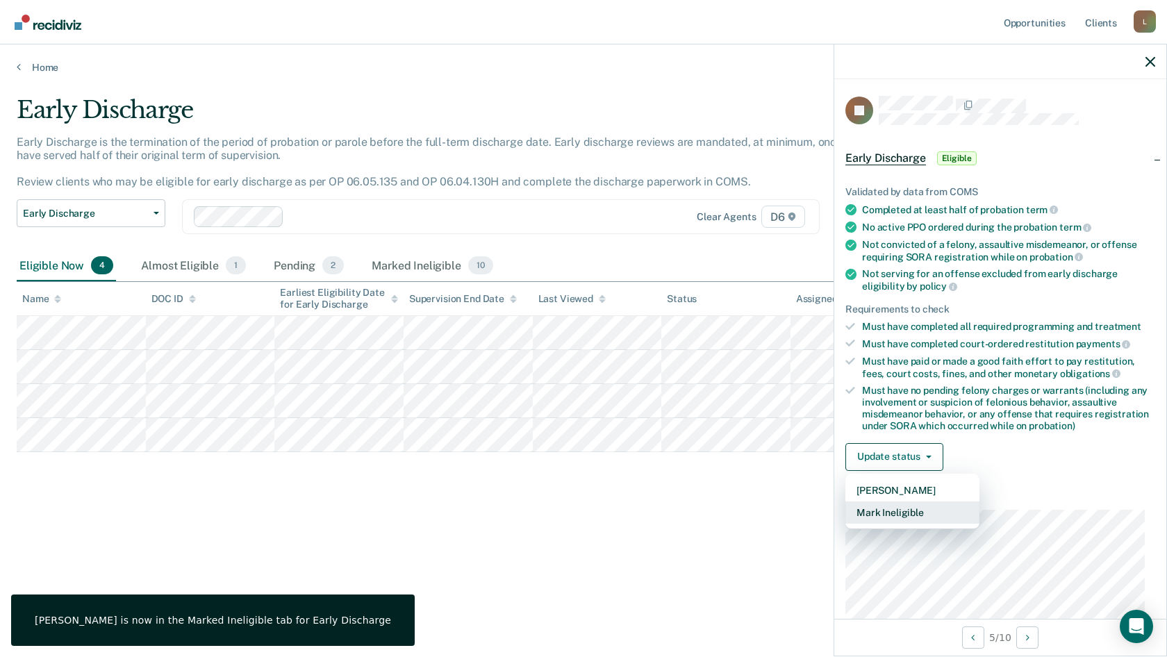
click at [883, 514] on button "Mark Ineligible" at bounding box center [913, 513] width 134 height 22
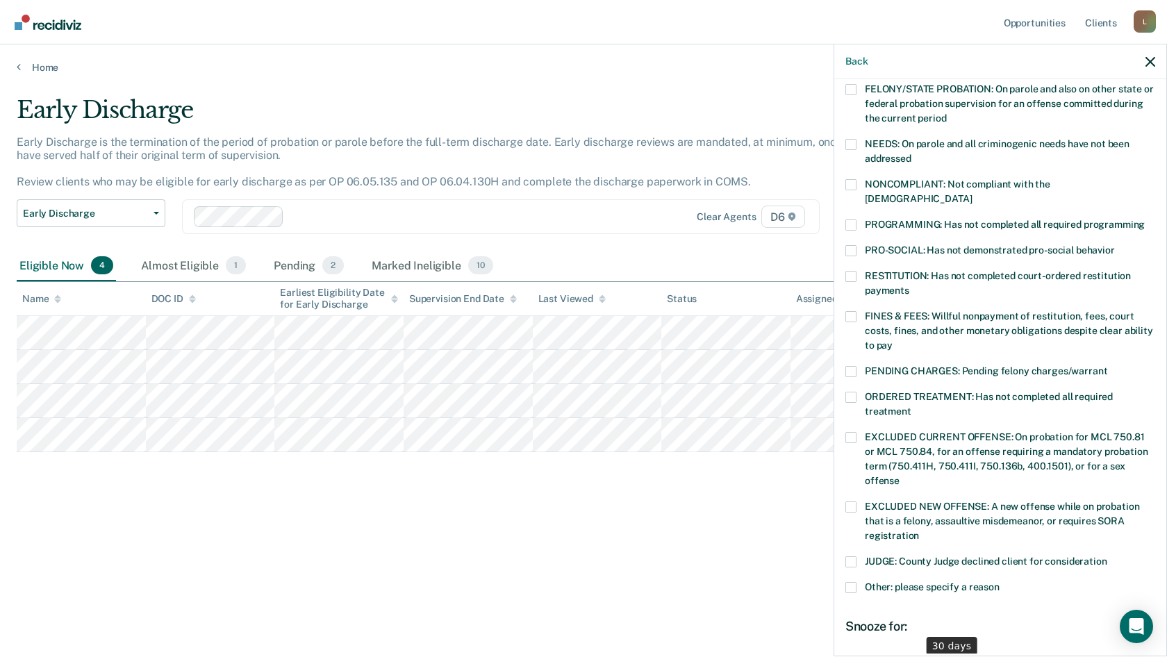
scroll to position [314, 0]
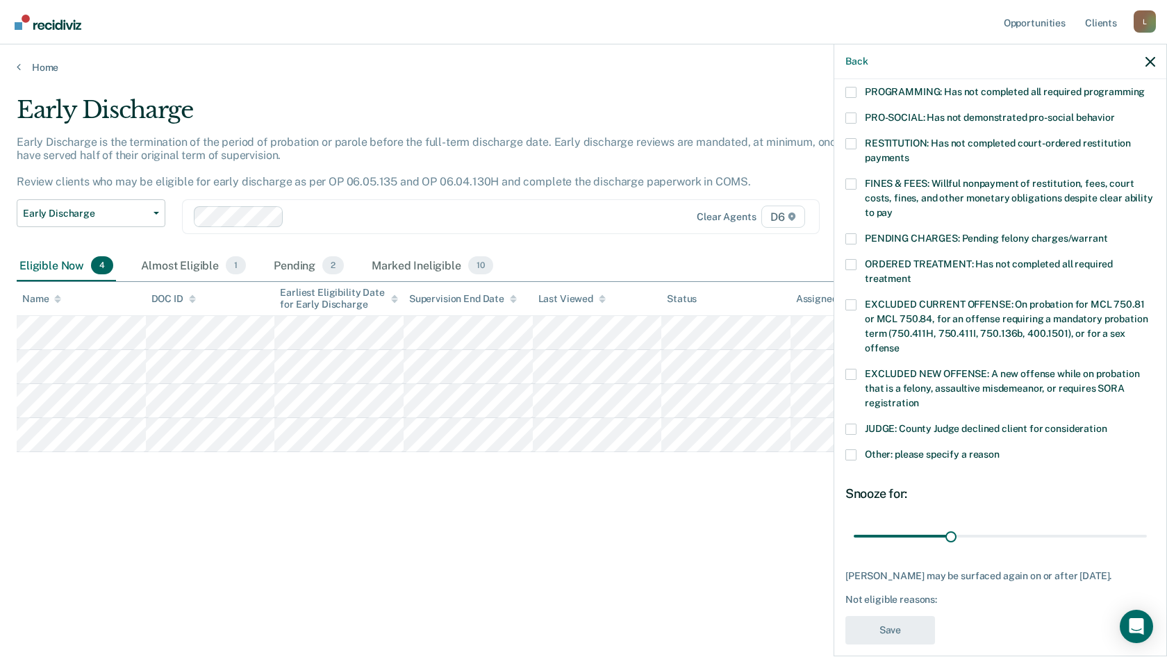
click at [853, 424] on span at bounding box center [851, 429] width 11 height 11
click at [1108, 424] on input "JUDGE: County Judge declined client for consideration" at bounding box center [1108, 424] width 0 height 0
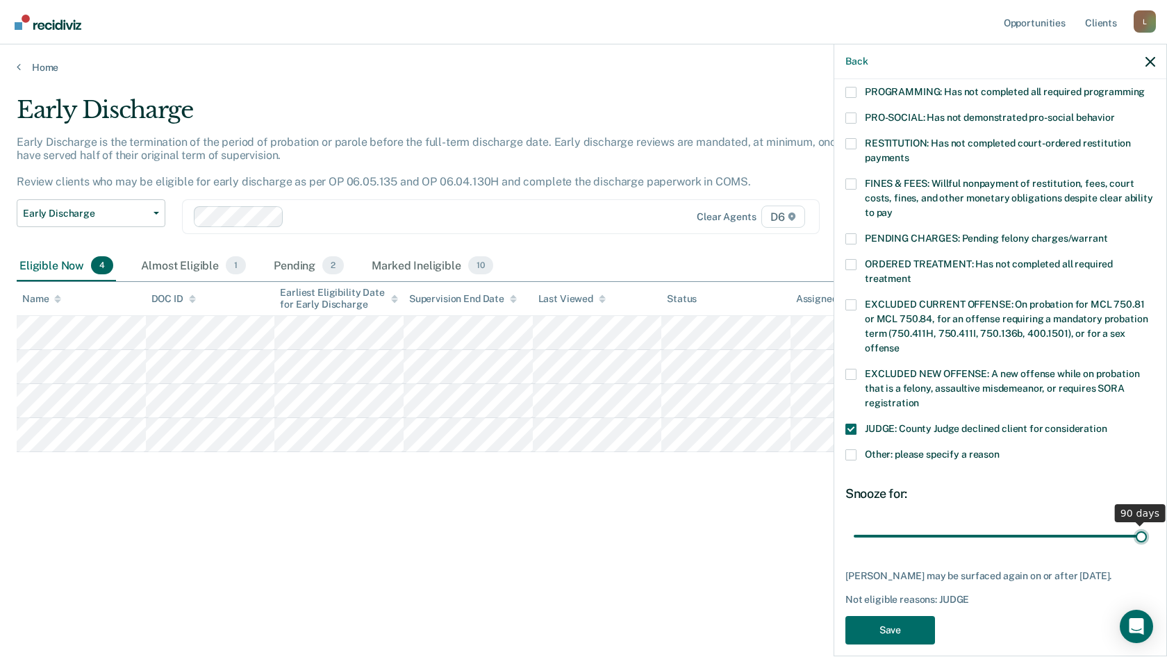
drag, startPoint x: 948, startPoint y: 520, endPoint x: 1167, endPoint y: 527, distance: 219.0
type input "90"
click at [1147, 527] on input "range" at bounding box center [1000, 536] width 293 height 24
click at [908, 625] on button "Save" at bounding box center [891, 630] width 90 height 28
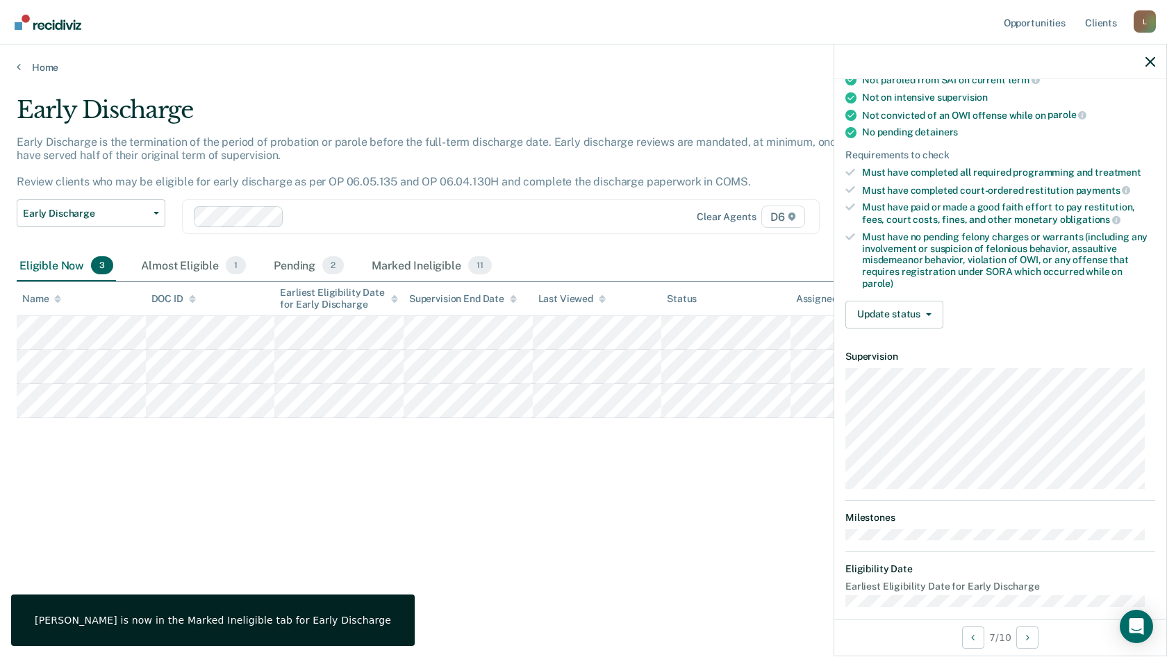
scroll to position [289, 0]
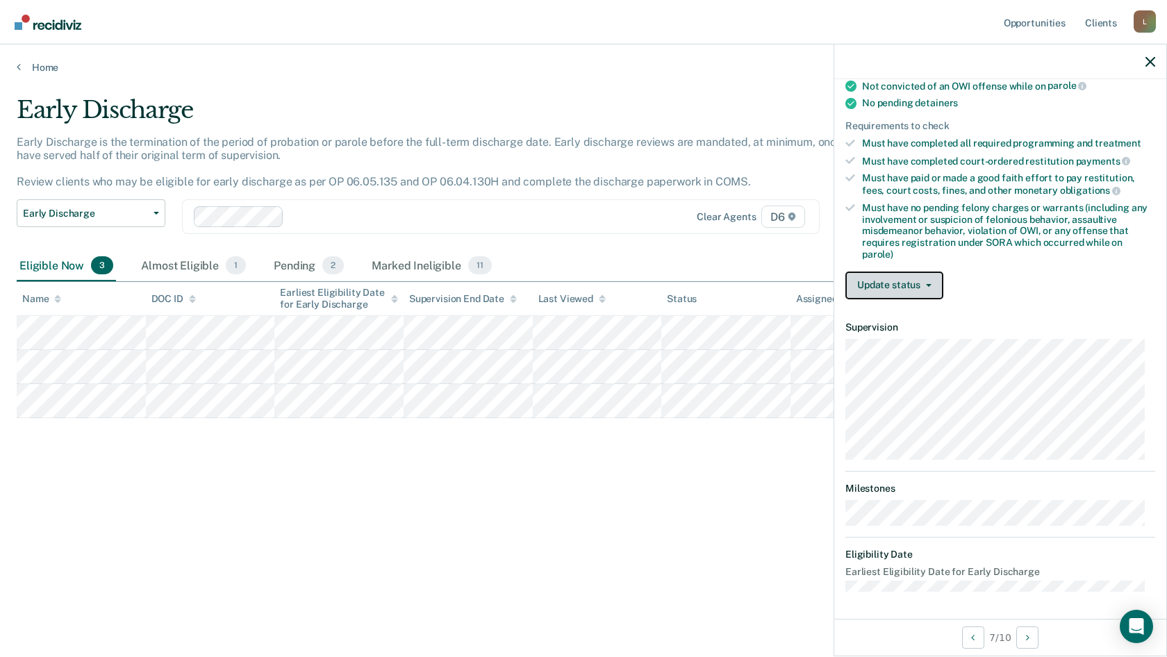
click at [912, 281] on button "Update status" at bounding box center [895, 286] width 98 height 28
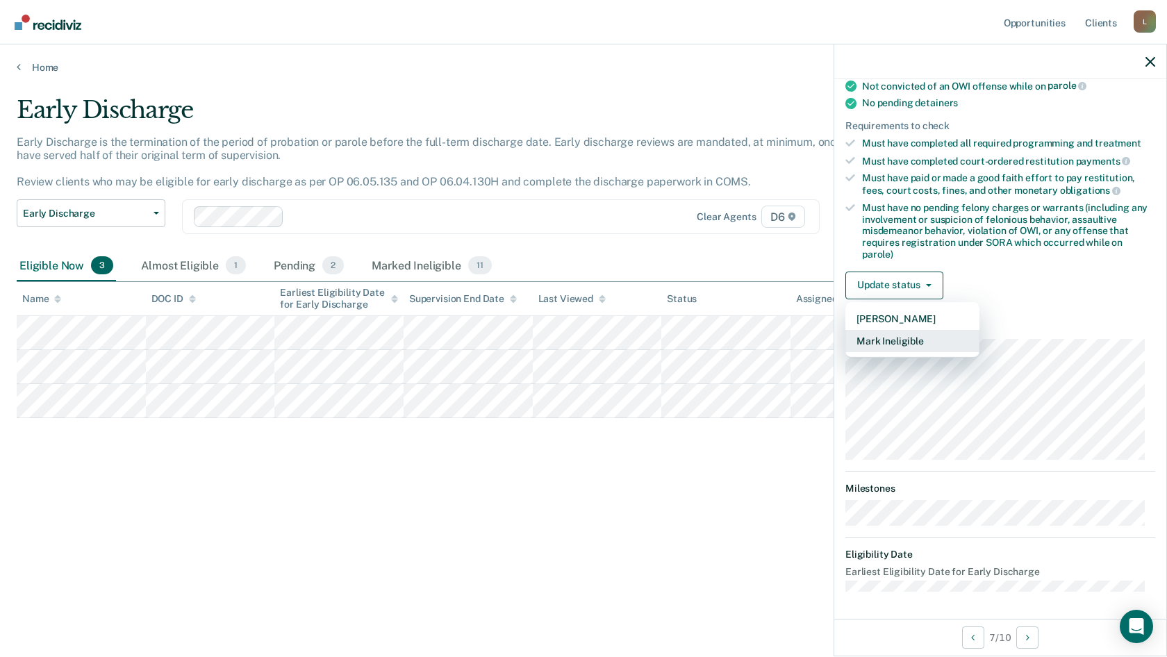
click at [891, 334] on button "Mark Ineligible" at bounding box center [913, 341] width 134 height 22
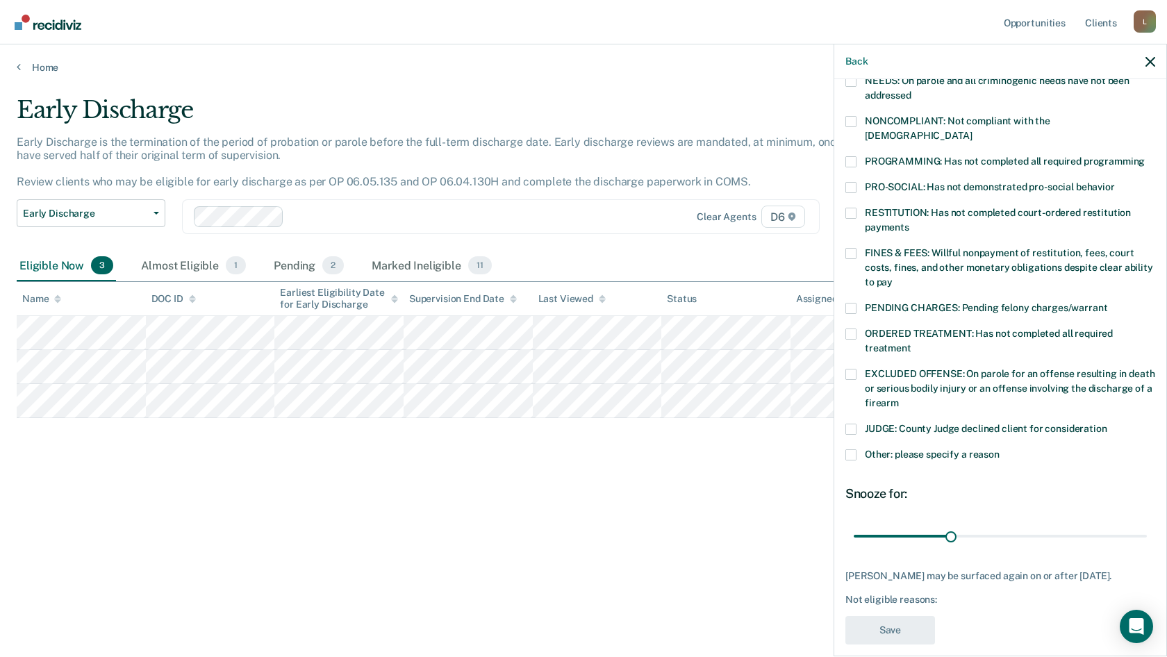
click at [843, 241] on div "TM Which of the following requirements has [PERSON_NAME] not met? [MEDICAL_DATA…" at bounding box center [1000, 366] width 332 height 575
click at [848, 248] on span at bounding box center [851, 253] width 11 height 11
click at [893, 277] on input "FINES & FEES: Willful nonpayment of restitution, fees, court costs, fines, and …" at bounding box center [893, 277] width 0 height 0
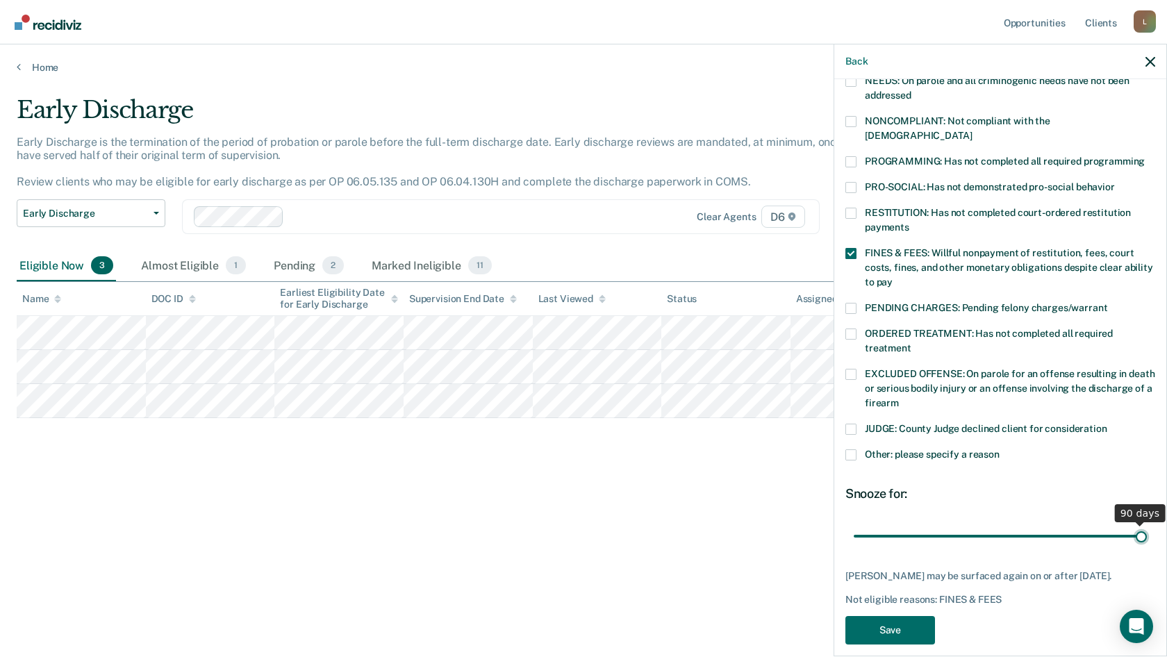
drag, startPoint x: 946, startPoint y: 518, endPoint x: 1167, endPoint y: 521, distance: 220.3
type input "90"
click at [1147, 524] on input "range" at bounding box center [1000, 536] width 293 height 24
click at [860, 623] on button "Save" at bounding box center [891, 630] width 90 height 28
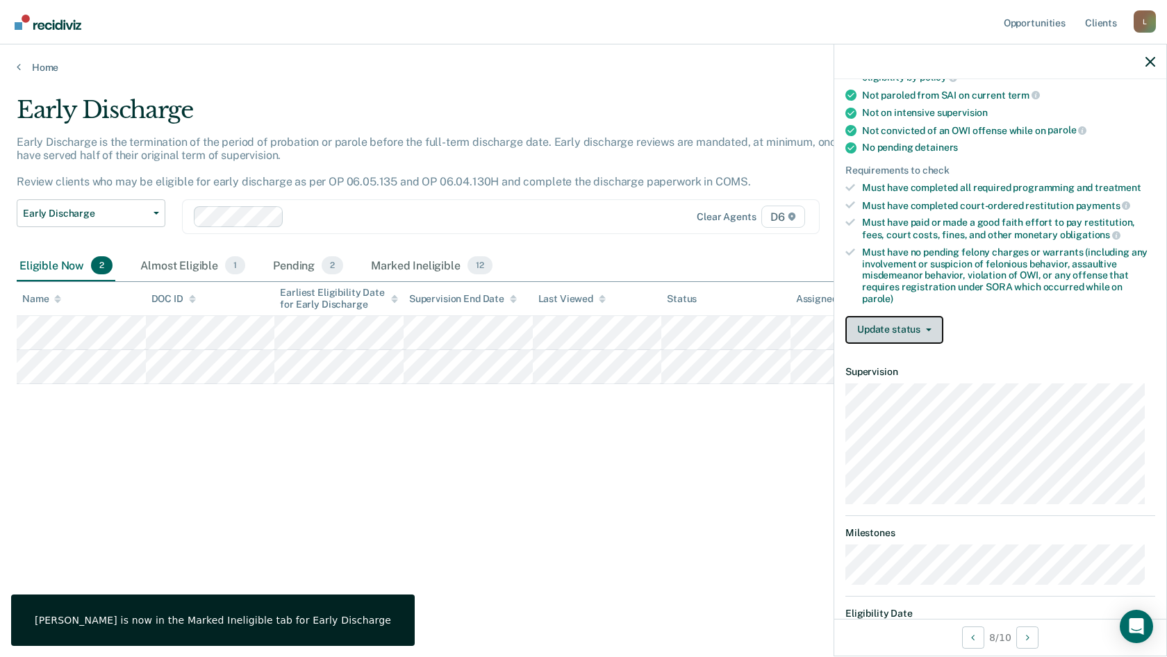
click at [911, 336] on button "Update status" at bounding box center [895, 330] width 98 height 28
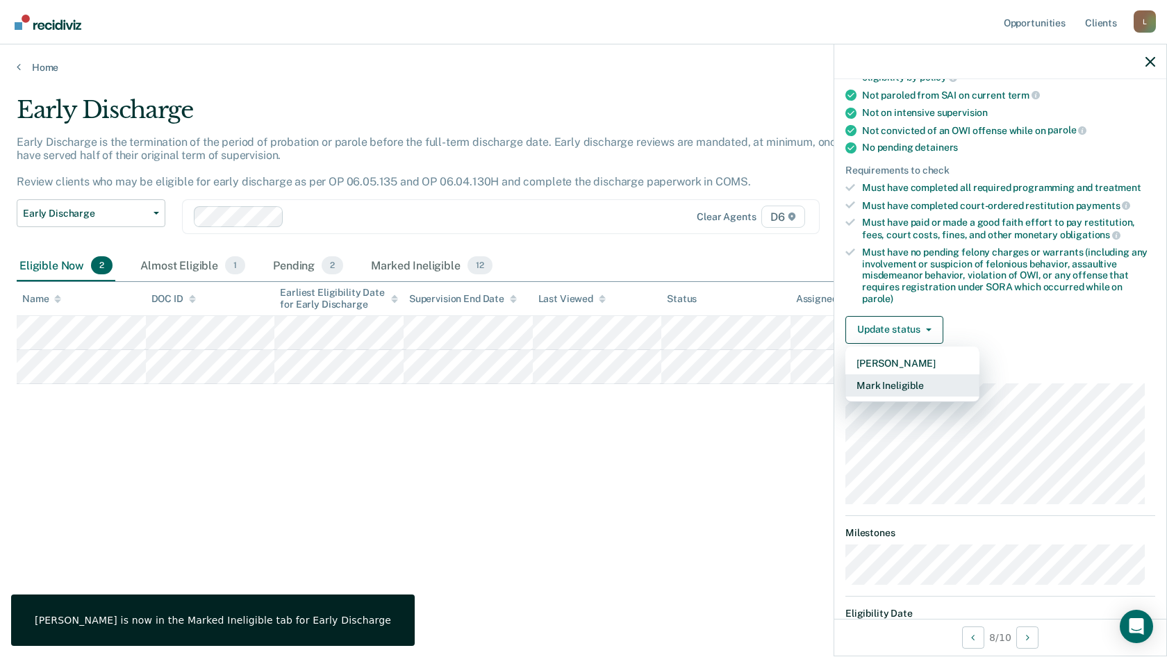
click at [892, 381] on button "Mark Ineligible" at bounding box center [913, 386] width 134 height 22
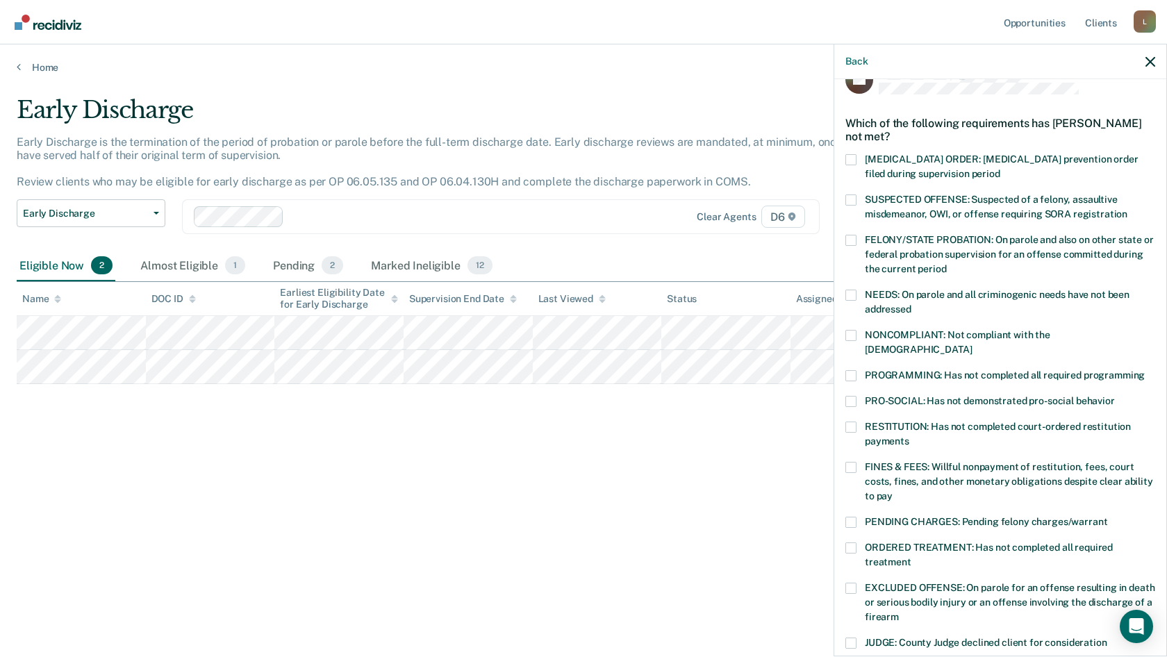
scroll to position [0, 0]
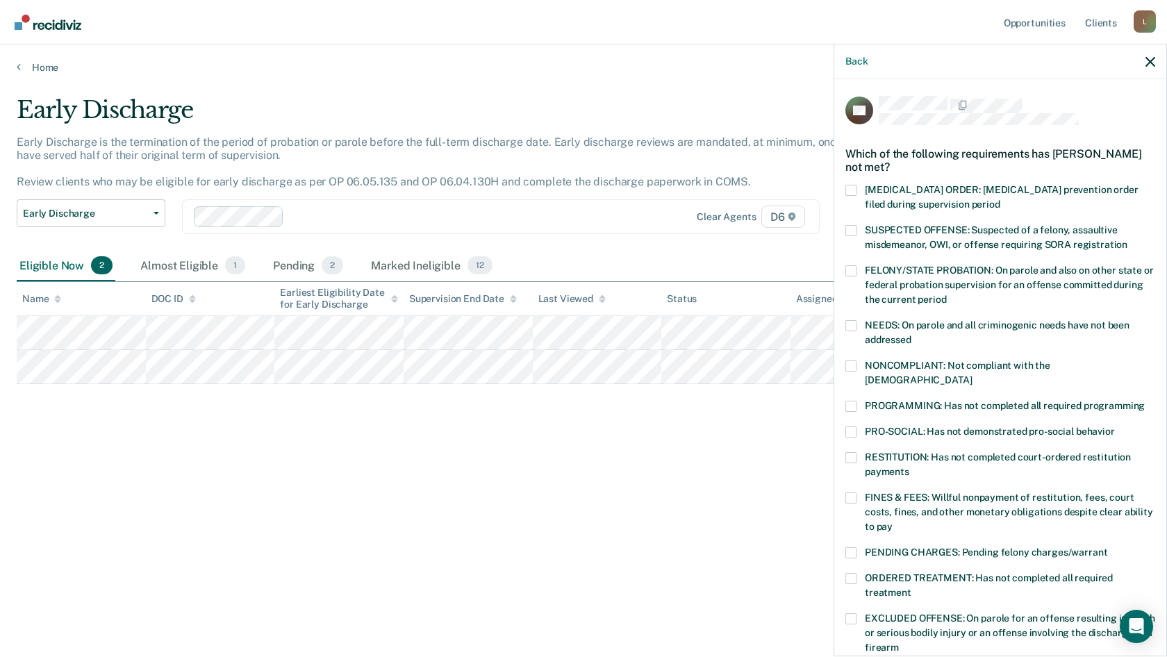
click at [852, 401] on span at bounding box center [851, 406] width 11 height 11
click at [1145, 401] on input "PROGRAMMING: Has not completed all required programming" at bounding box center [1145, 401] width 0 height 0
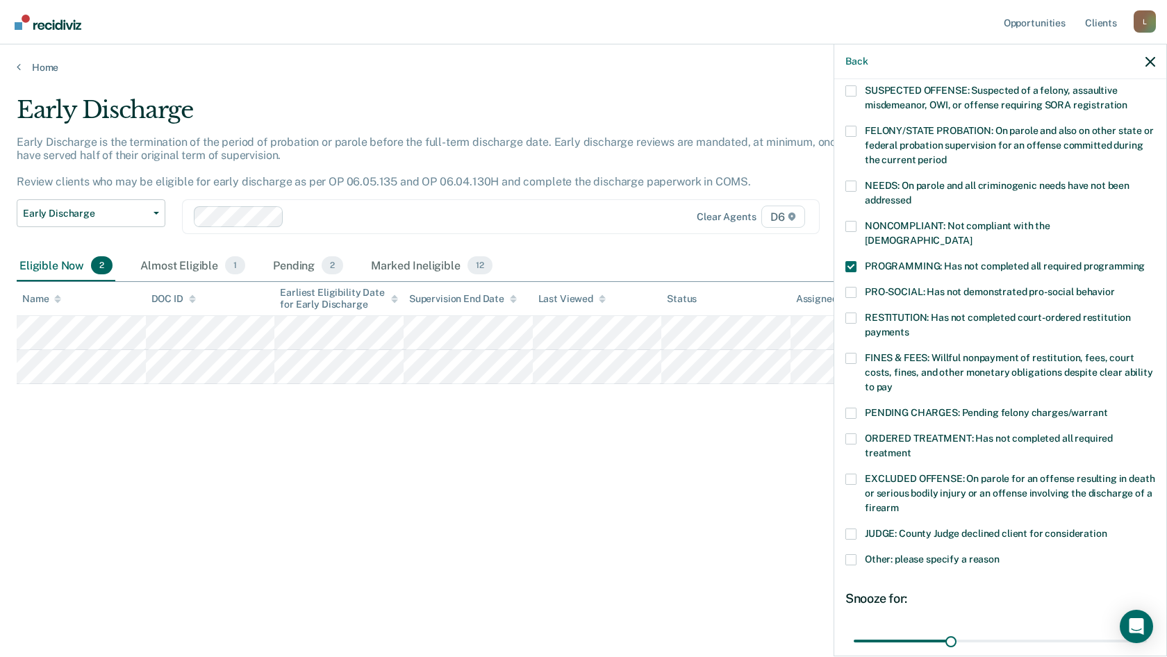
scroll to position [245, 0]
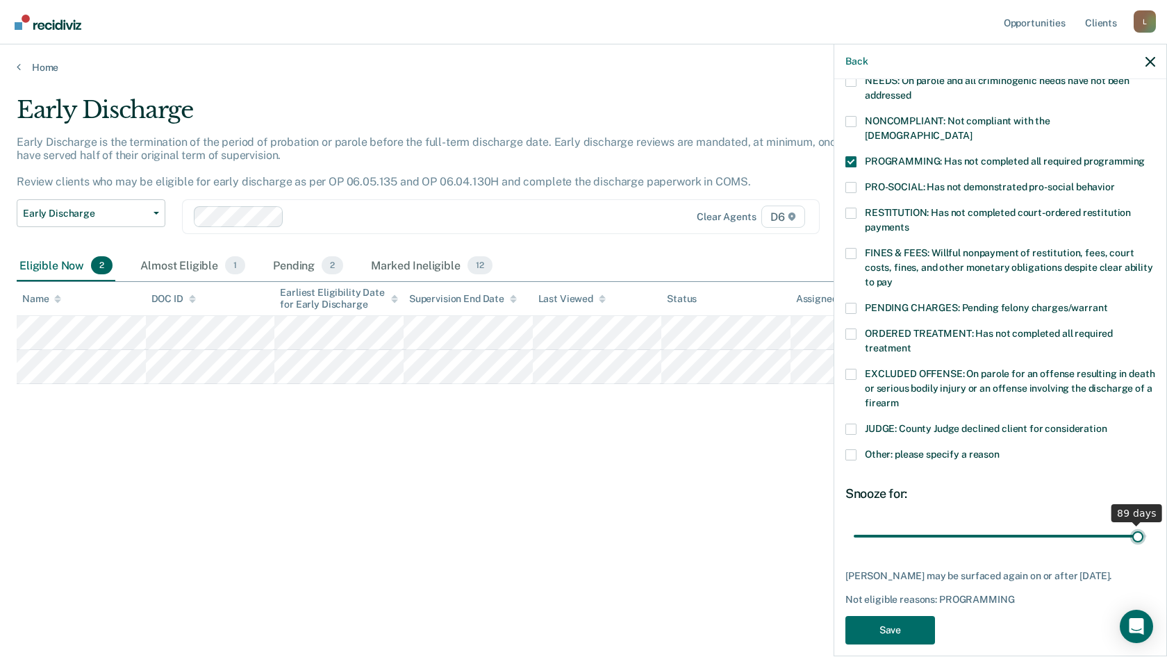
drag, startPoint x: 950, startPoint y: 525, endPoint x: 1129, endPoint y: 529, distance: 179.3
type input "89"
click at [1129, 529] on input "range" at bounding box center [1000, 536] width 293 height 24
click at [876, 616] on button "Save" at bounding box center [891, 630] width 90 height 28
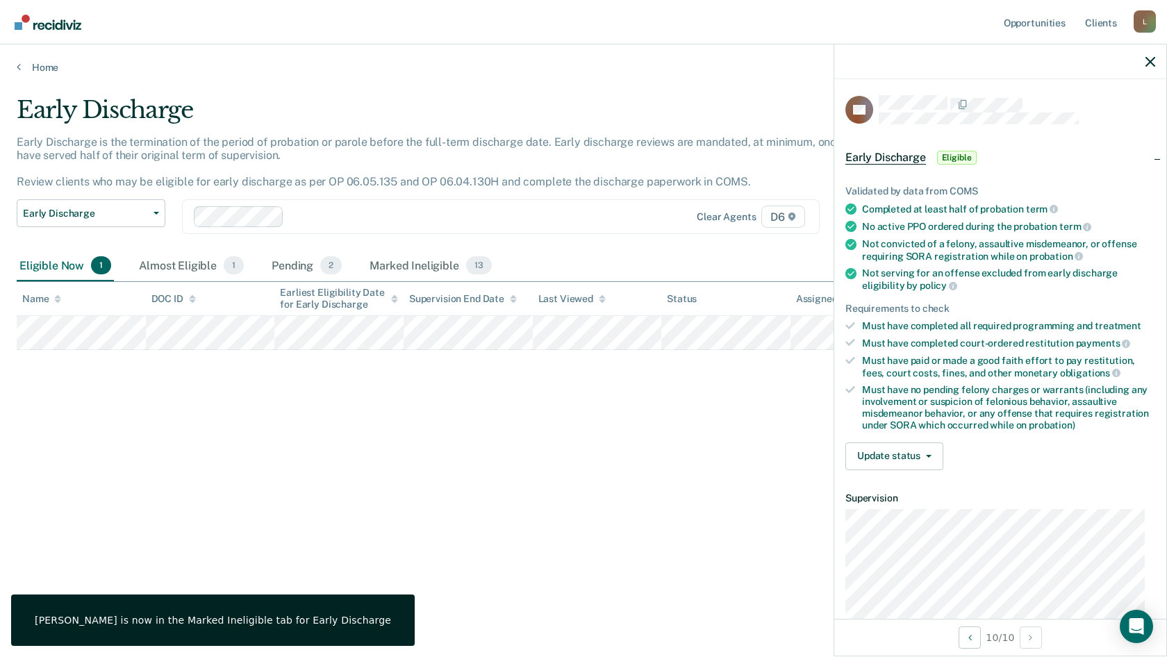
scroll to position [0, 0]
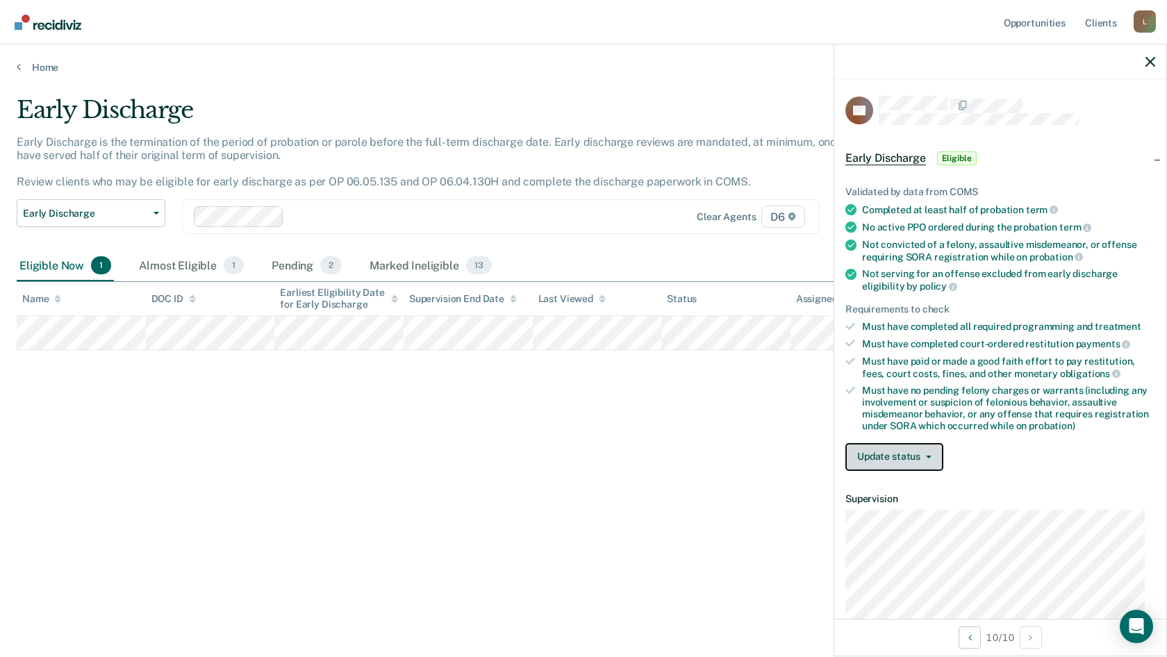
click at [864, 448] on button "Update status" at bounding box center [895, 457] width 98 height 28
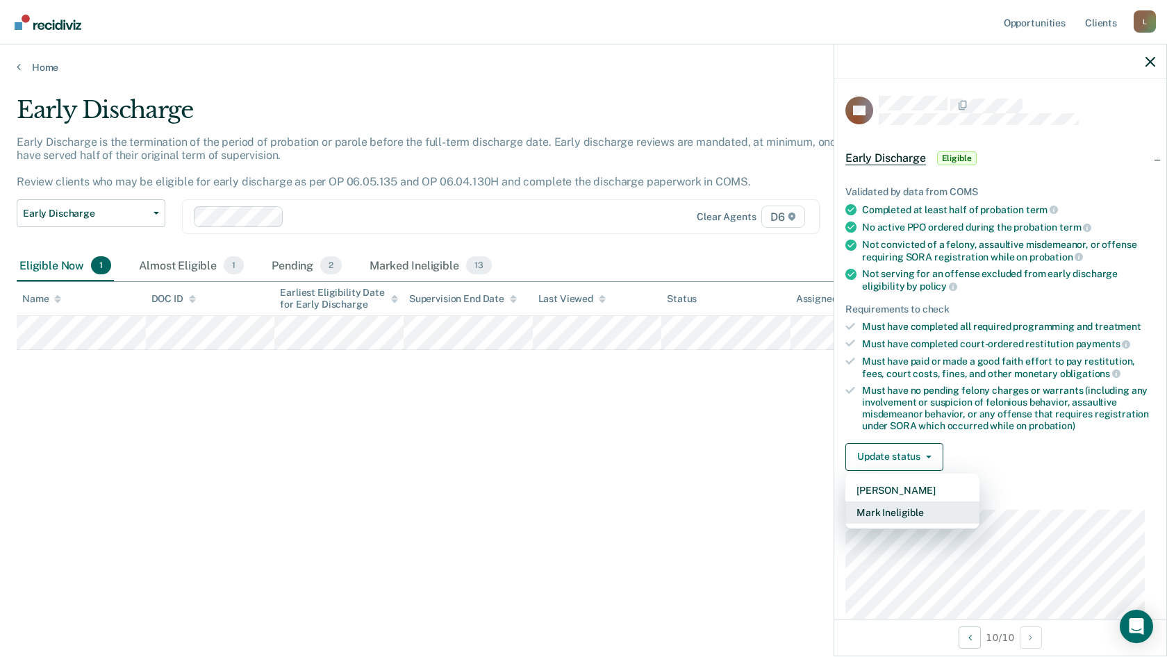
click at [875, 503] on button "Mark Ineligible" at bounding box center [913, 513] width 134 height 22
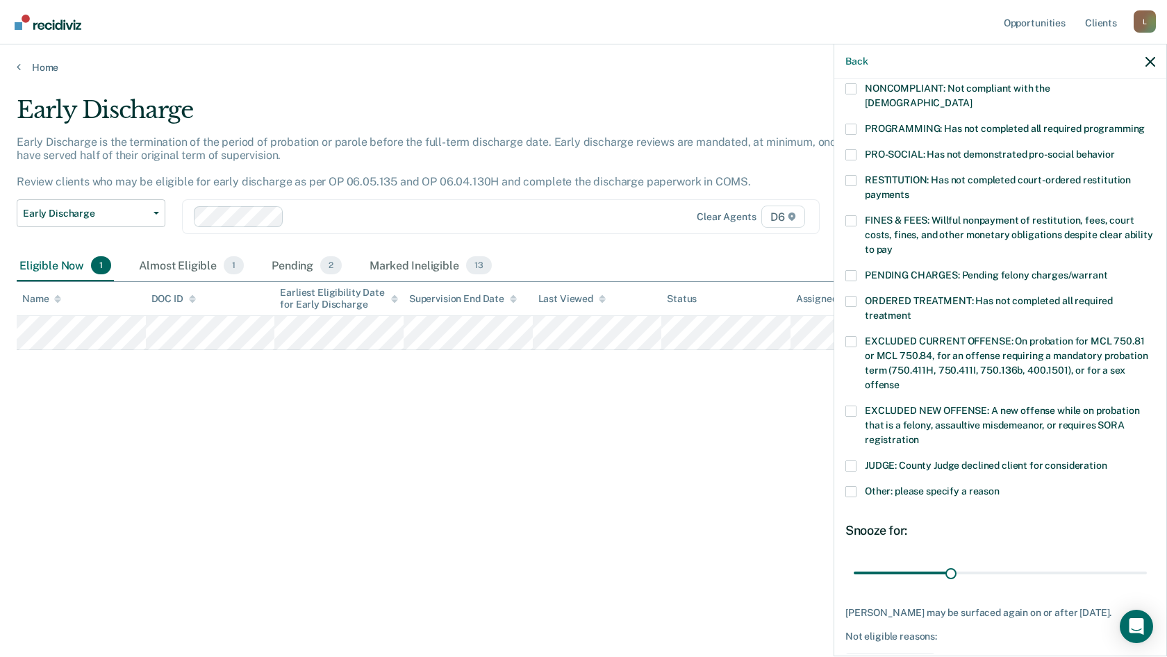
scroll to position [278, 0]
click at [853, 486] on span at bounding box center [851, 491] width 11 height 11
click at [1000, 486] on input "Other: please specify a reason" at bounding box center [1000, 486] width 0 height 0
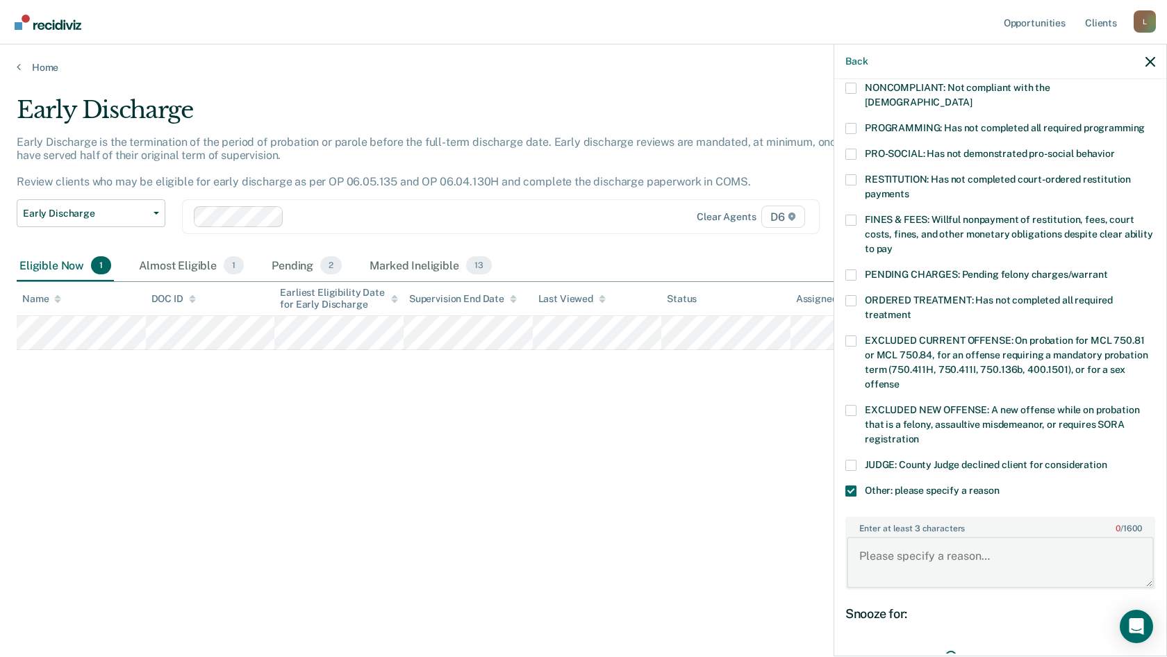
click at [890, 547] on textarea "Enter at least 3 characters 0 / 1600" at bounding box center [1000, 562] width 307 height 51
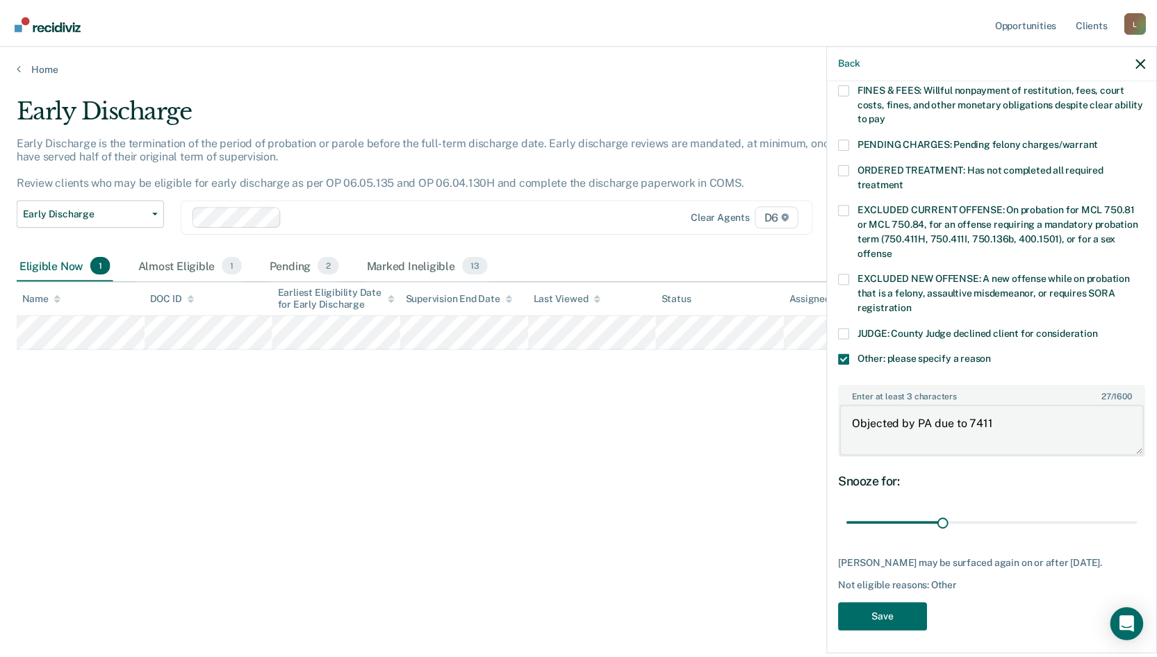
scroll to position [410, 0]
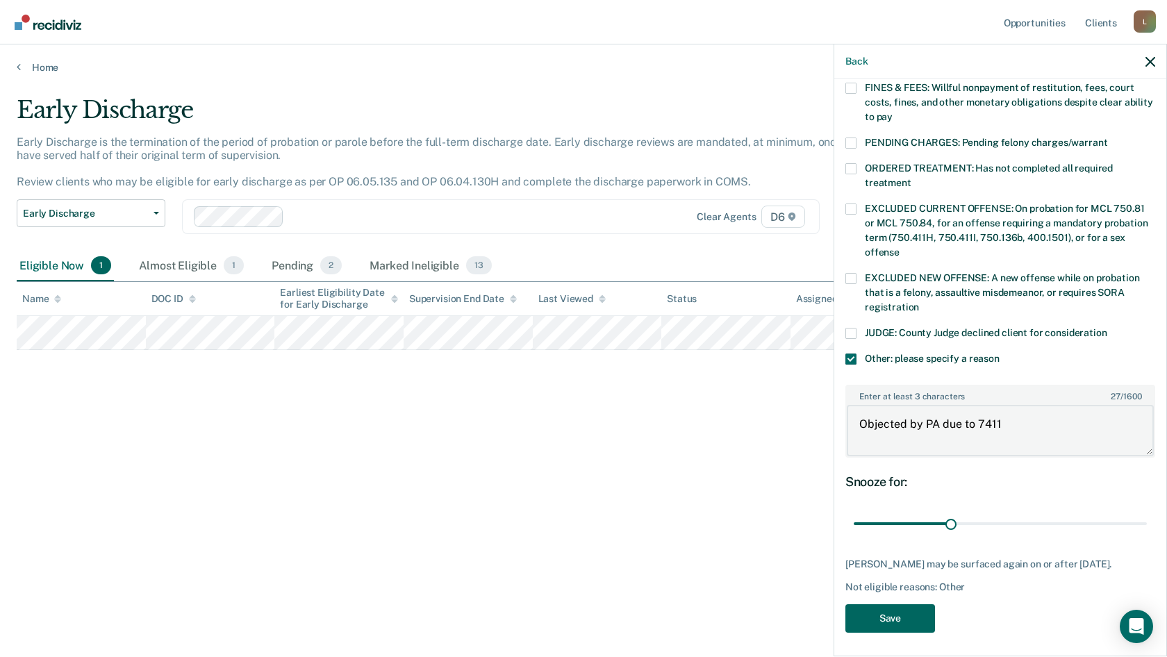
type textarea "Objected by PA due to 7411"
click at [909, 616] on button "Save" at bounding box center [891, 619] width 90 height 28
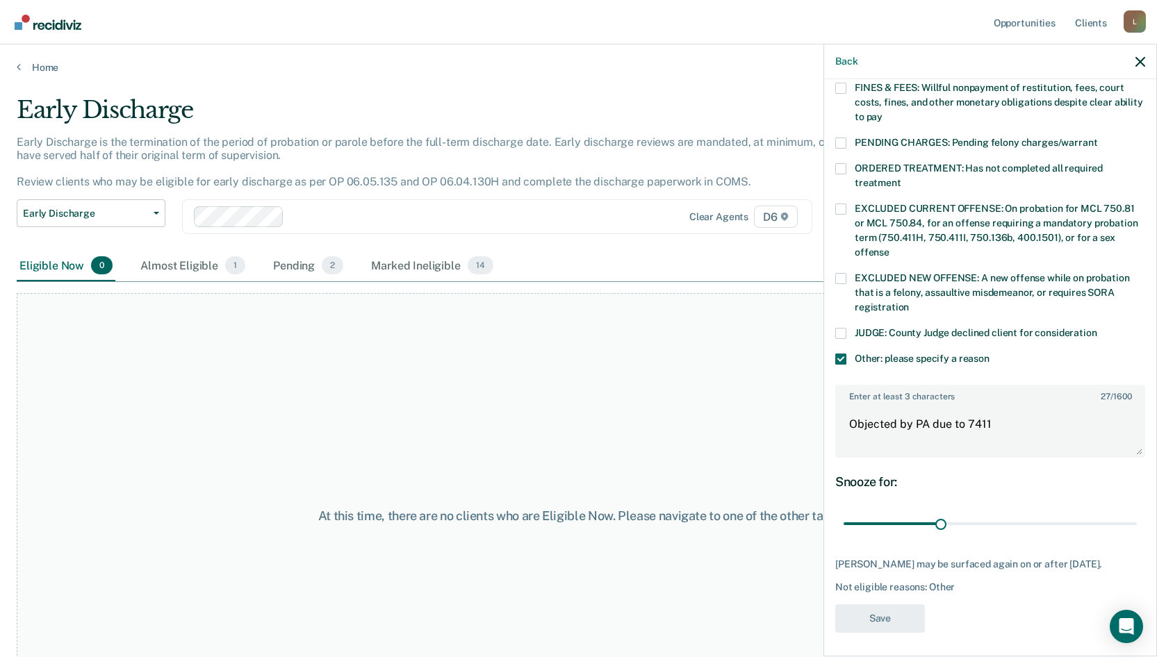
scroll to position [297, 0]
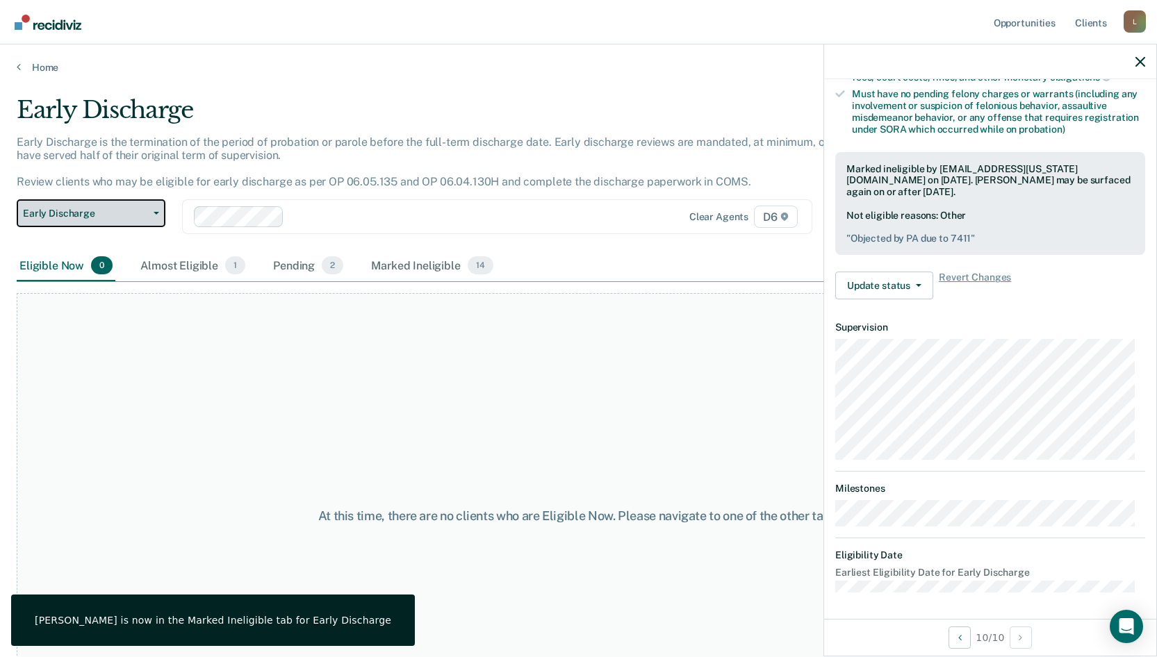
click at [85, 208] on span "Early Discharge" at bounding box center [85, 214] width 125 height 12
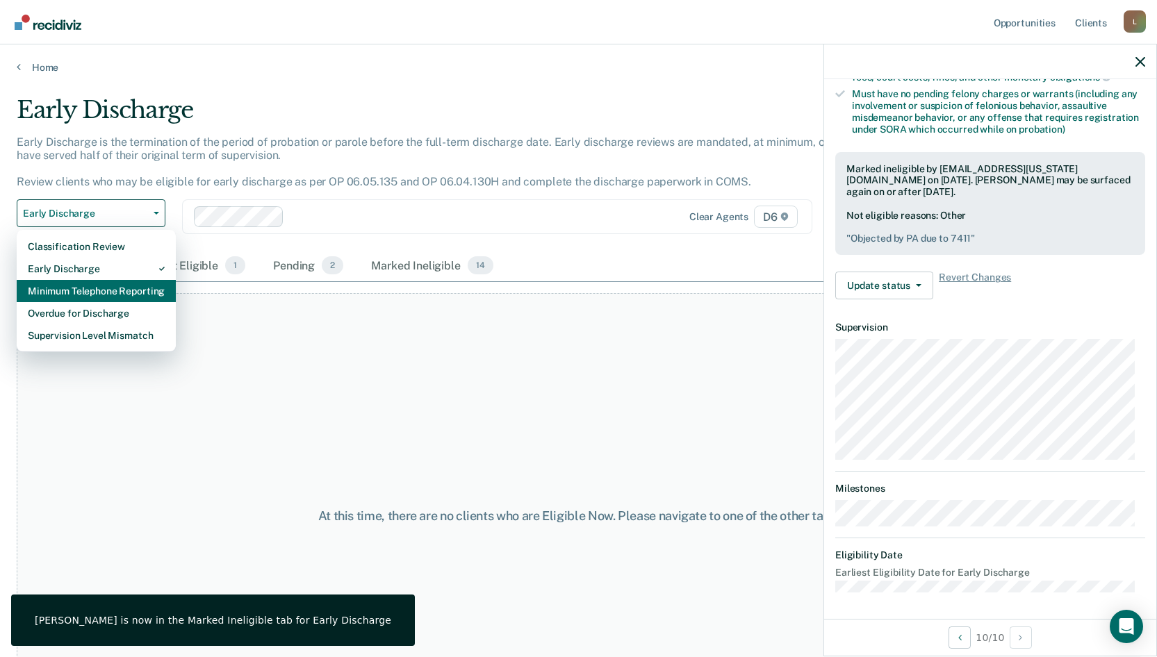
click at [81, 296] on div "Minimum Telephone Reporting" at bounding box center [96, 291] width 137 height 22
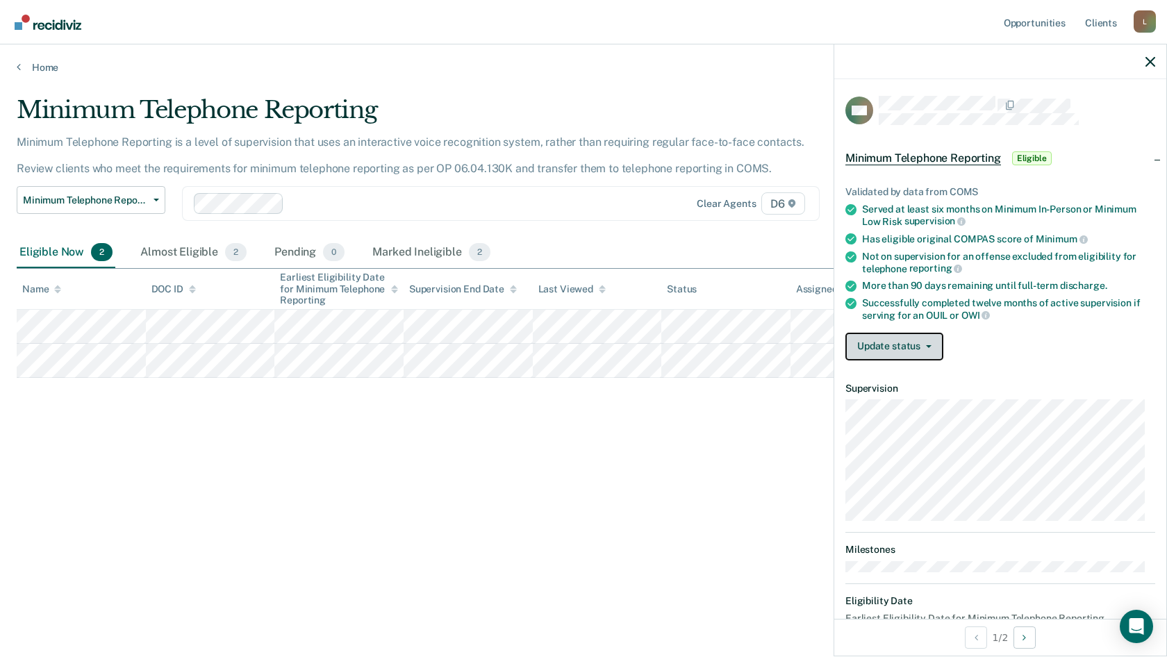
click at [914, 344] on button "Update status" at bounding box center [895, 347] width 98 height 28
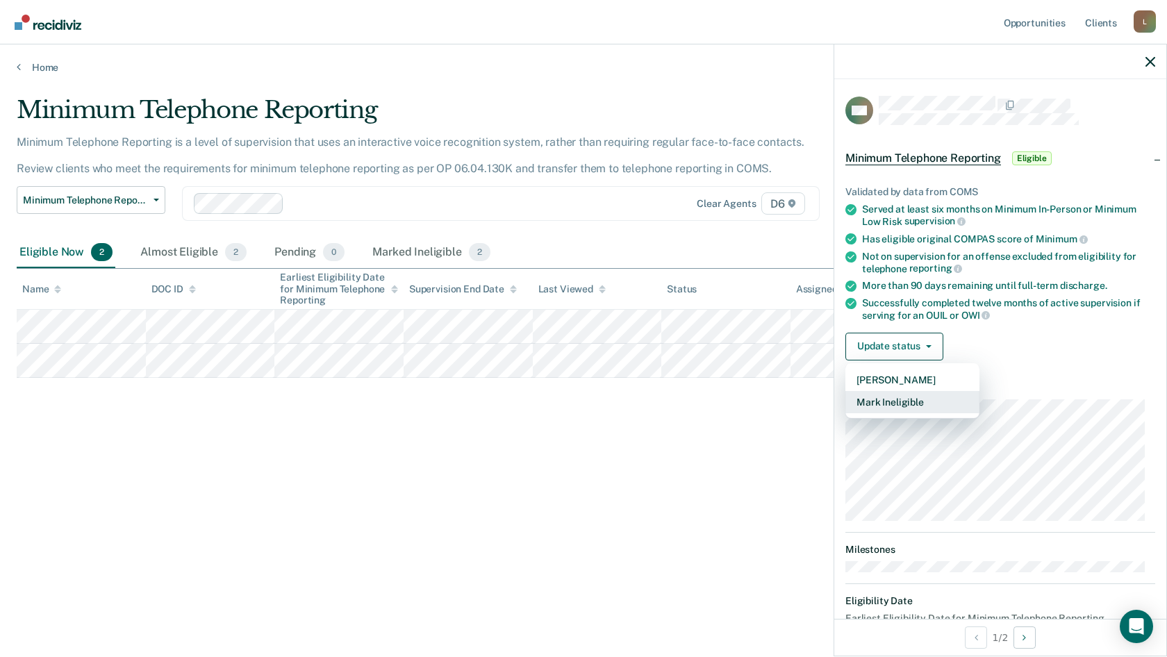
click at [887, 405] on button "Mark Ineligible" at bounding box center [913, 402] width 134 height 22
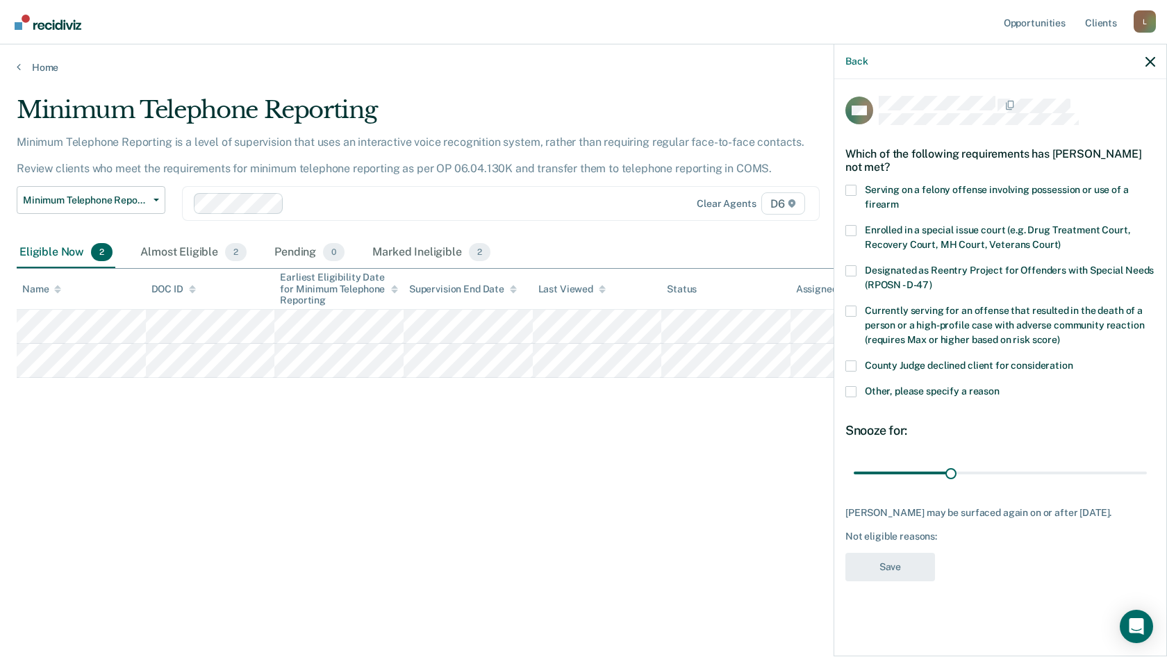
click at [848, 386] on span at bounding box center [851, 391] width 11 height 11
click at [1000, 386] on input "Other, please specify a reason" at bounding box center [1000, 386] width 0 height 0
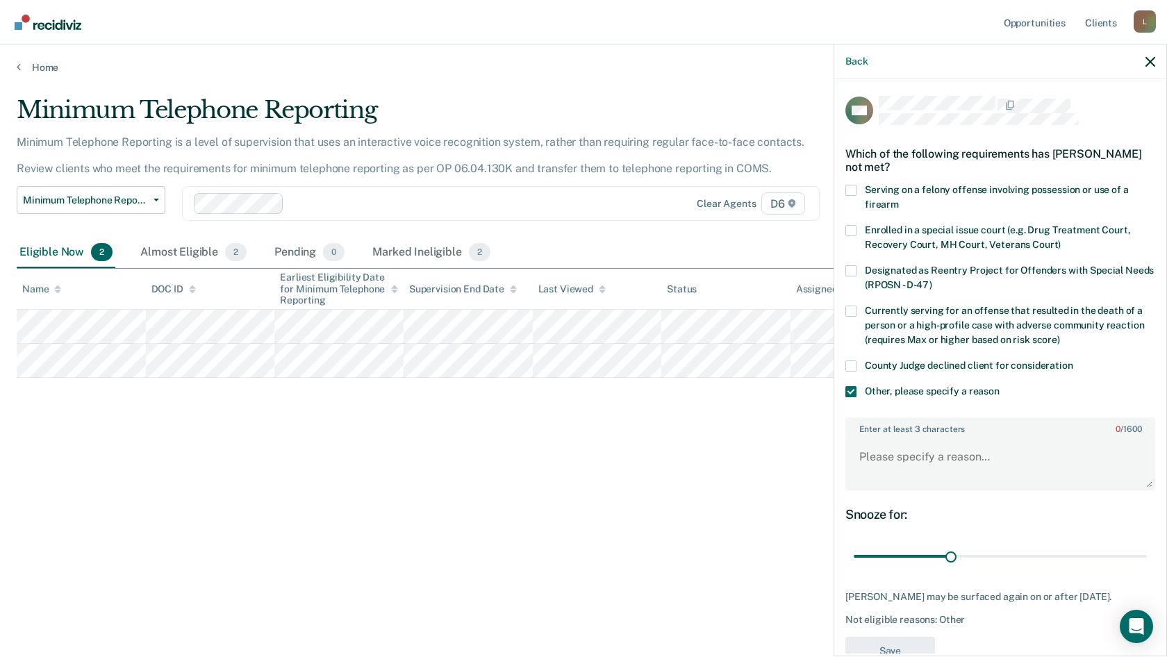
click at [850, 365] on span at bounding box center [851, 366] width 11 height 11
click at [1074, 361] on input "County Judge declined client for consideration" at bounding box center [1074, 361] width 0 height 0
click at [851, 364] on span at bounding box center [851, 366] width 11 height 11
click at [1074, 361] on input "County Judge declined client for consideration" at bounding box center [1074, 361] width 0 height 0
click at [851, 364] on span at bounding box center [851, 366] width 11 height 11
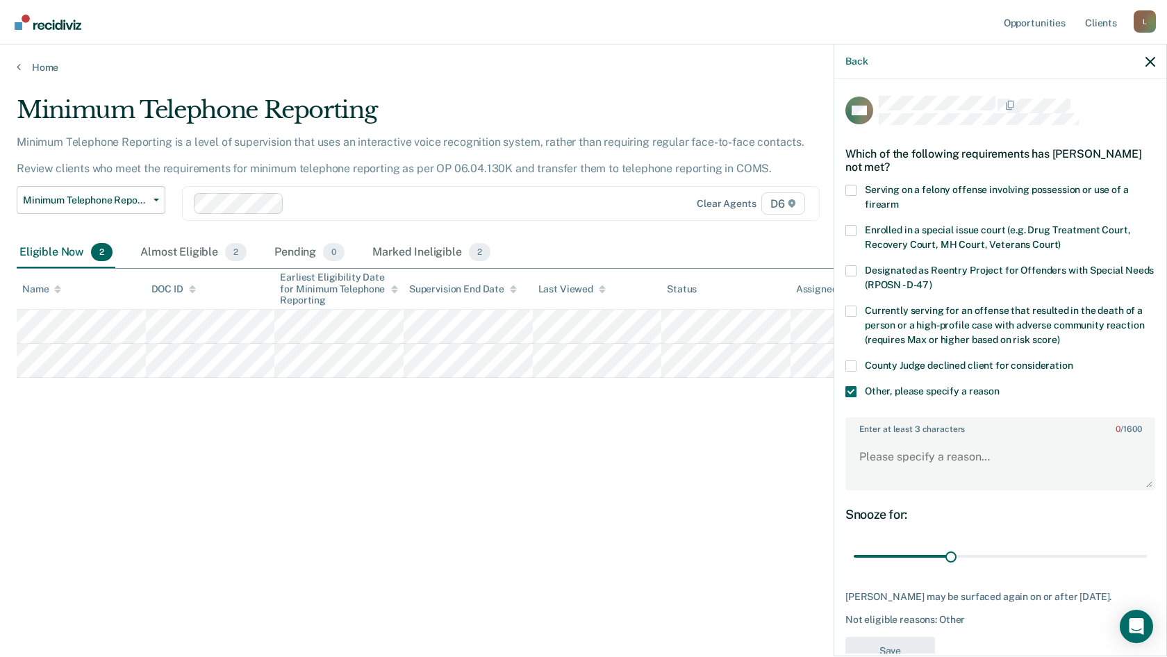
click at [1074, 361] on input "County Judge declined client for consideration" at bounding box center [1074, 361] width 0 height 0
click at [847, 390] on span at bounding box center [851, 391] width 11 height 11
click at [1000, 386] on input "Other, please specify a reason" at bounding box center [1000, 386] width 0 height 0
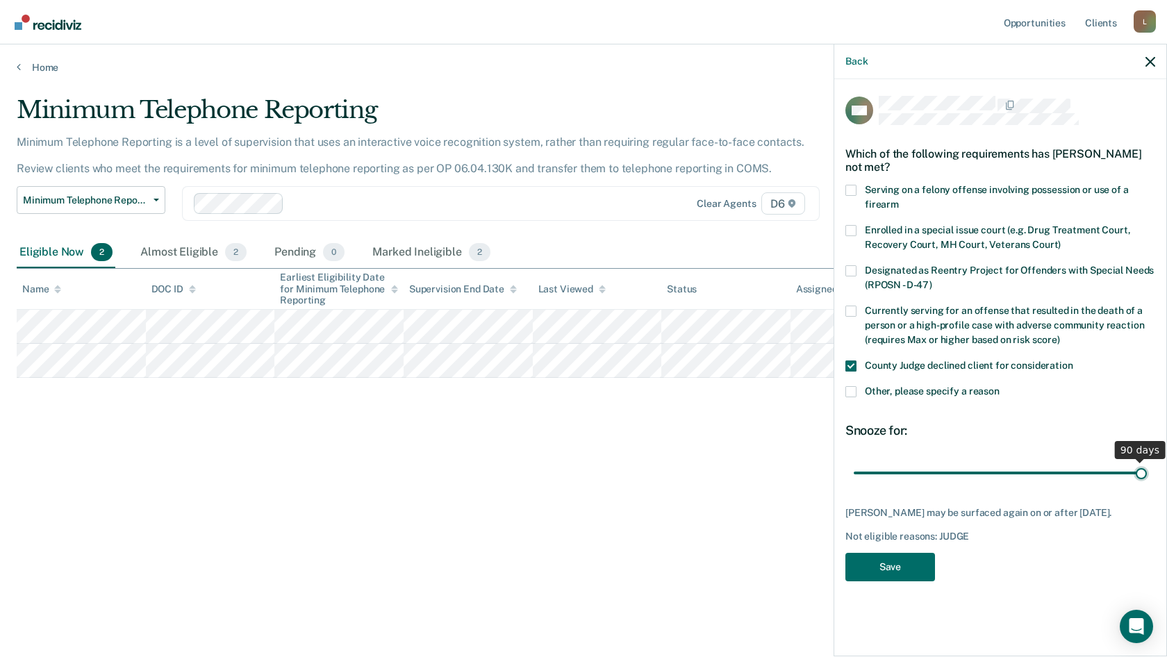
drag, startPoint x: 953, startPoint y: 468, endPoint x: 1167, endPoint y: 481, distance: 213.7
type input "90"
click at [1147, 481] on input "range" at bounding box center [1000, 473] width 293 height 24
click at [916, 575] on button "Save" at bounding box center [891, 567] width 90 height 28
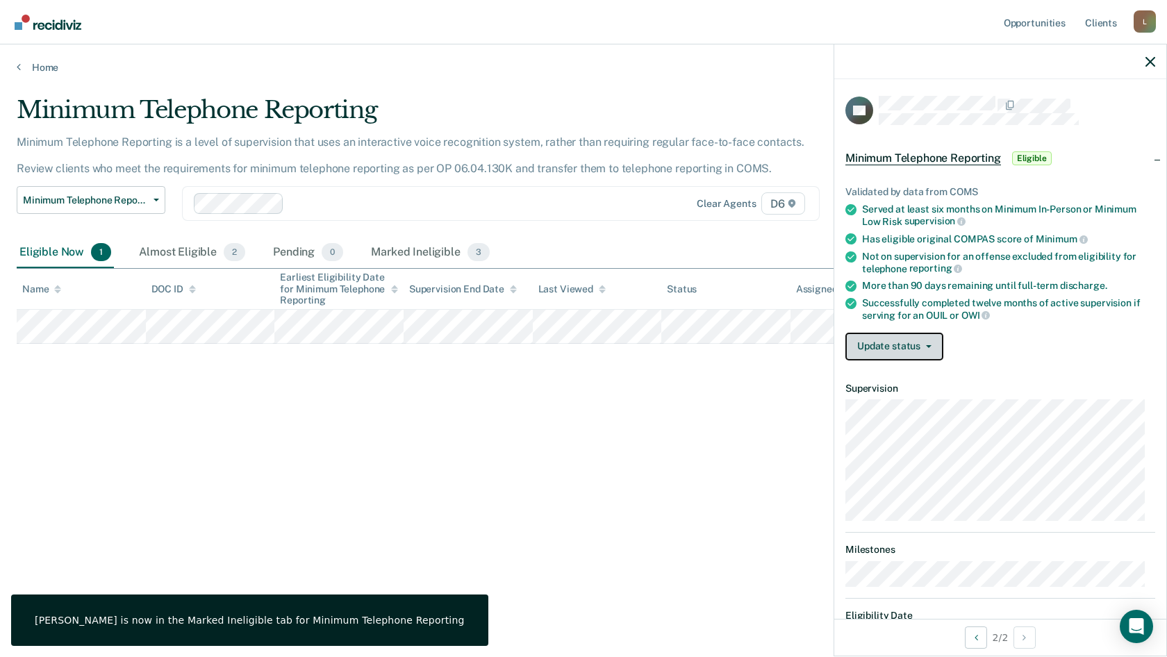
click at [915, 345] on button "Update status" at bounding box center [895, 347] width 98 height 28
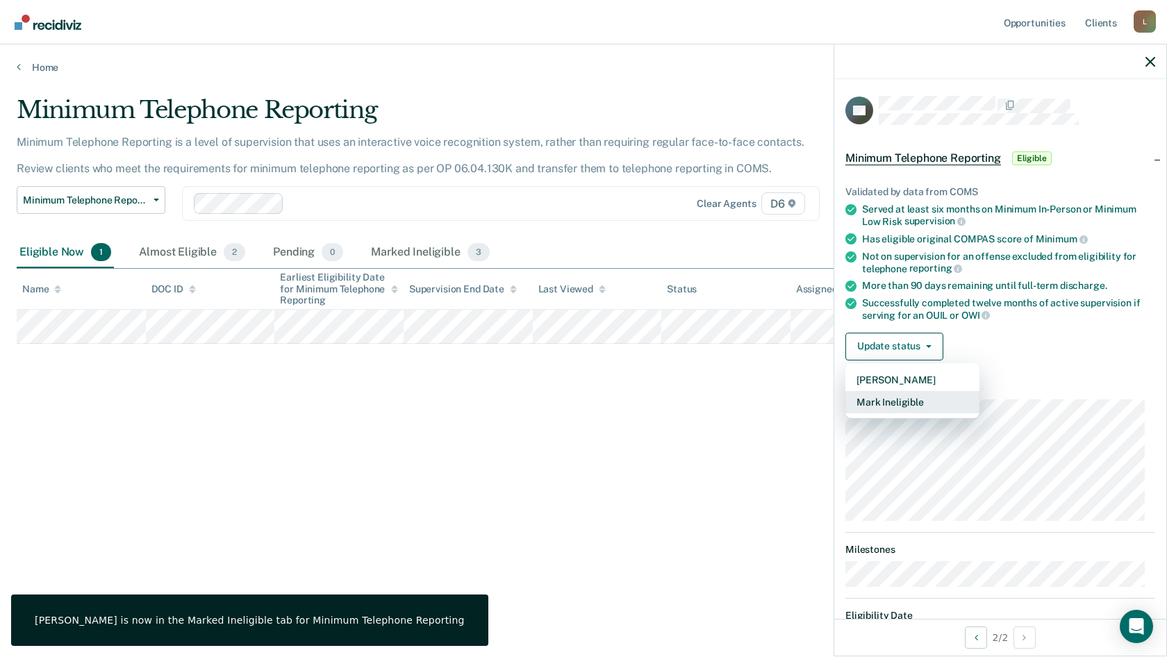
click at [920, 405] on button "Mark Ineligible" at bounding box center [913, 402] width 134 height 22
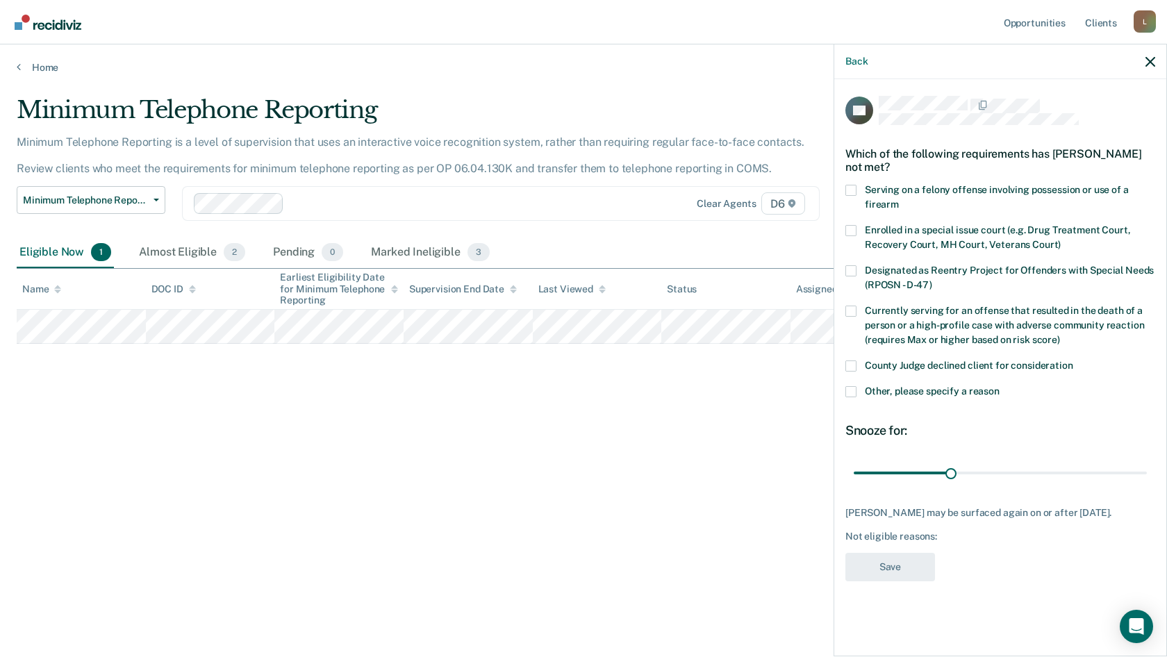
click at [850, 364] on span at bounding box center [851, 366] width 11 height 11
click at [1074, 361] on input "County Judge declined client for consideration" at bounding box center [1074, 361] width 0 height 0
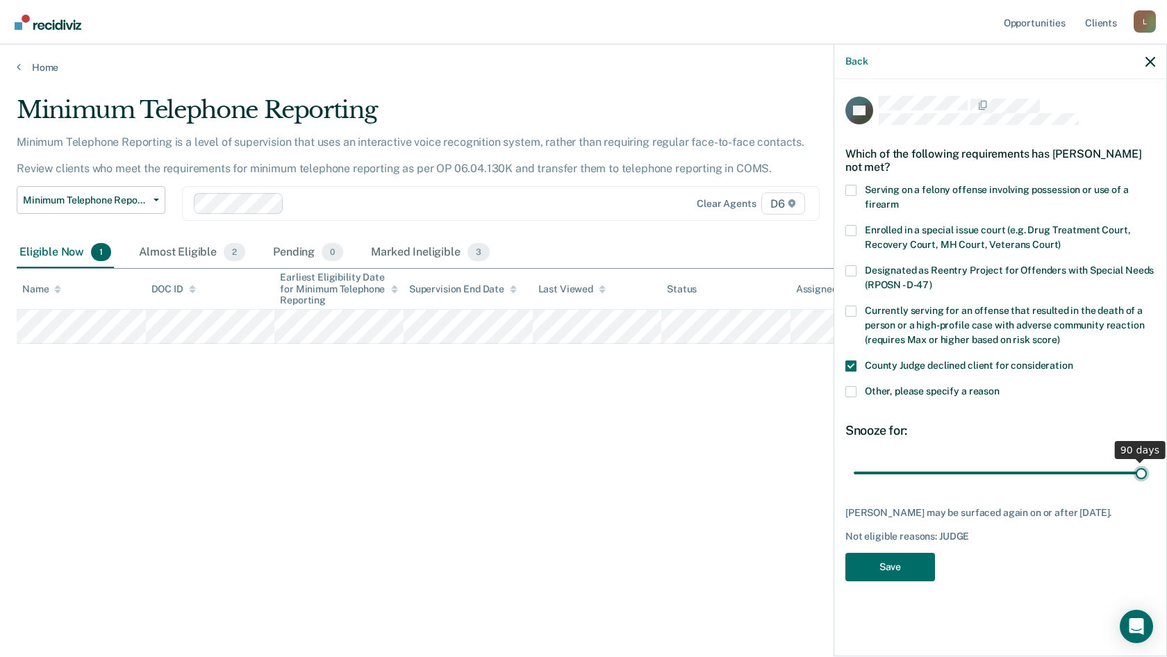
drag, startPoint x: 948, startPoint y: 471, endPoint x: 1167, endPoint y: 488, distance: 219.5
type input "90"
click at [1147, 485] on input "range" at bounding box center [1000, 473] width 293 height 24
click at [889, 577] on button "Save" at bounding box center [891, 567] width 90 height 28
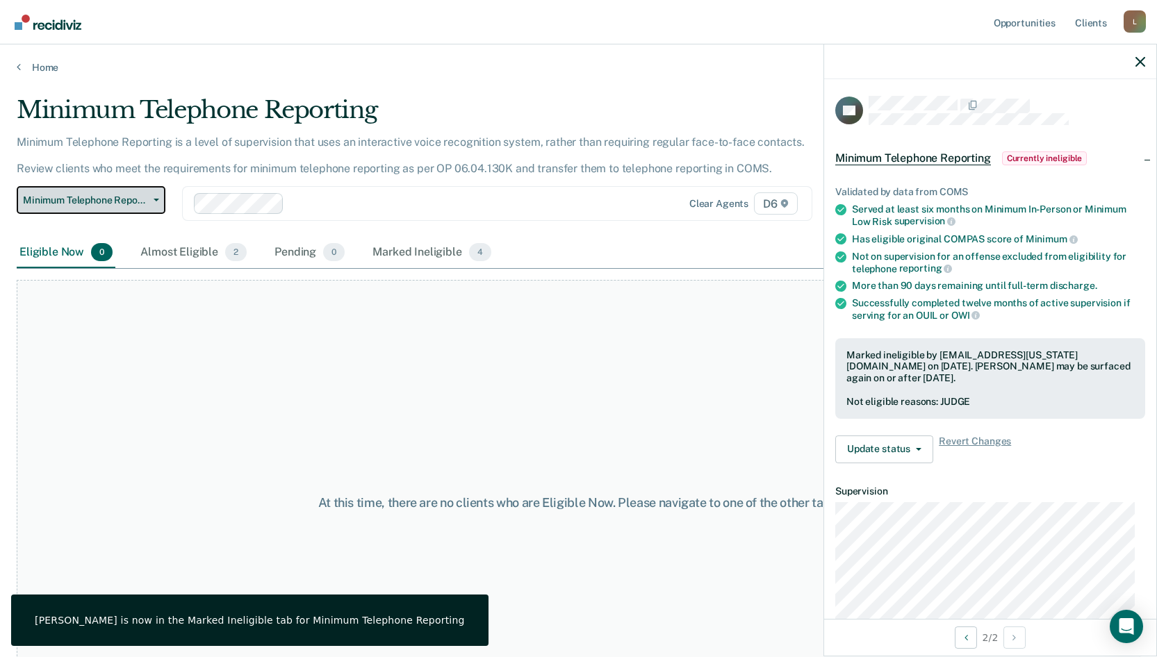
click at [97, 195] on span "Minimum Telephone Reporting" at bounding box center [85, 201] width 125 height 12
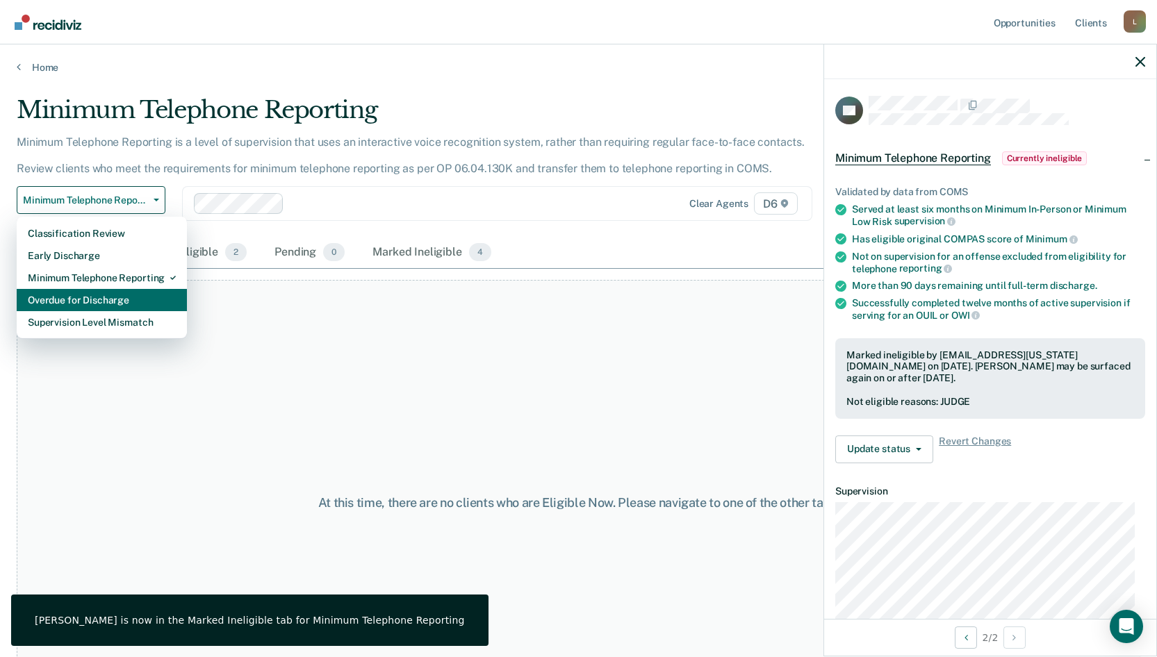
click at [72, 296] on div "Overdue for Discharge" at bounding box center [102, 300] width 148 height 22
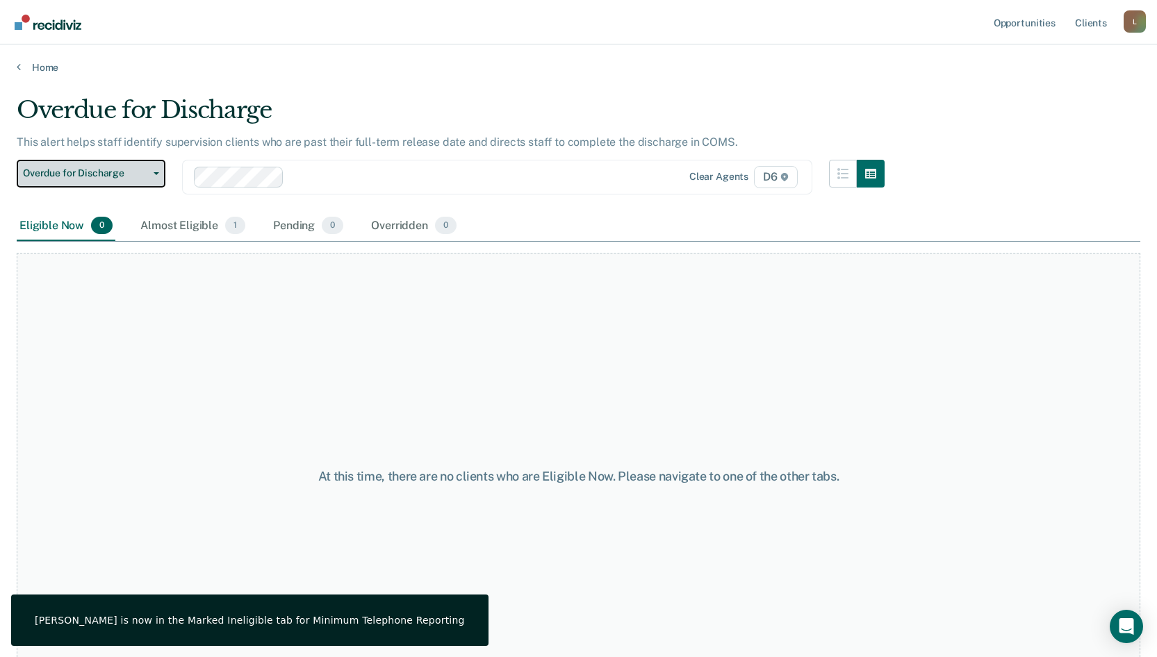
click at [104, 176] on span "Overdue for Discharge" at bounding box center [85, 173] width 125 height 12
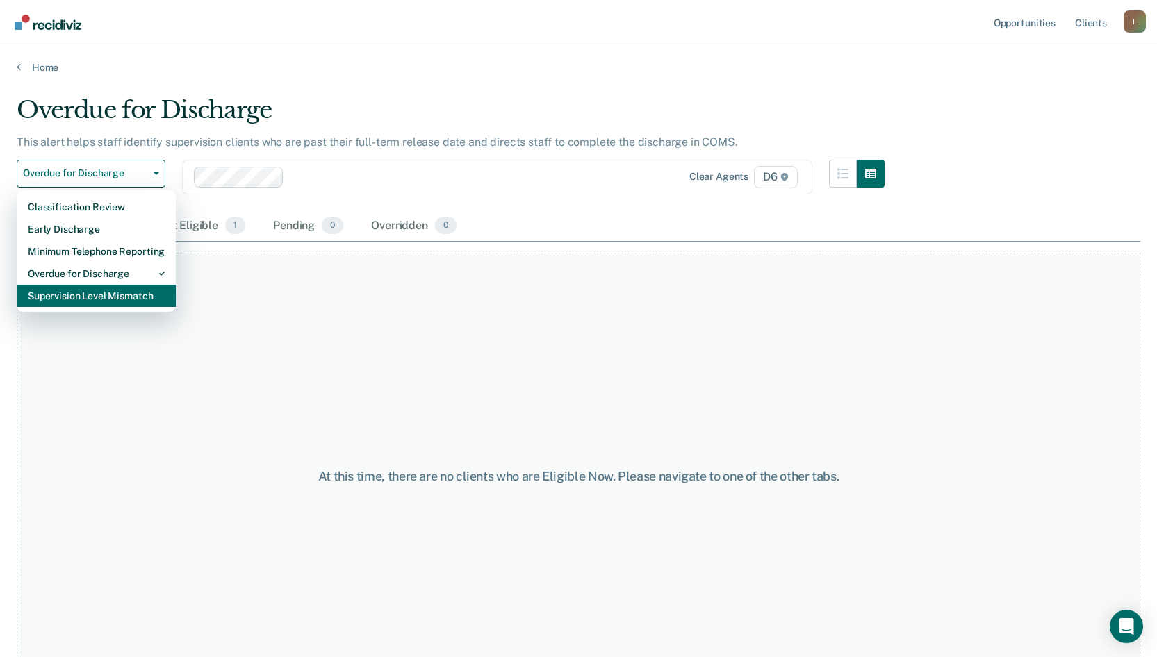
click at [104, 298] on div "Supervision Level Mismatch" at bounding box center [96, 296] width 137 height 22
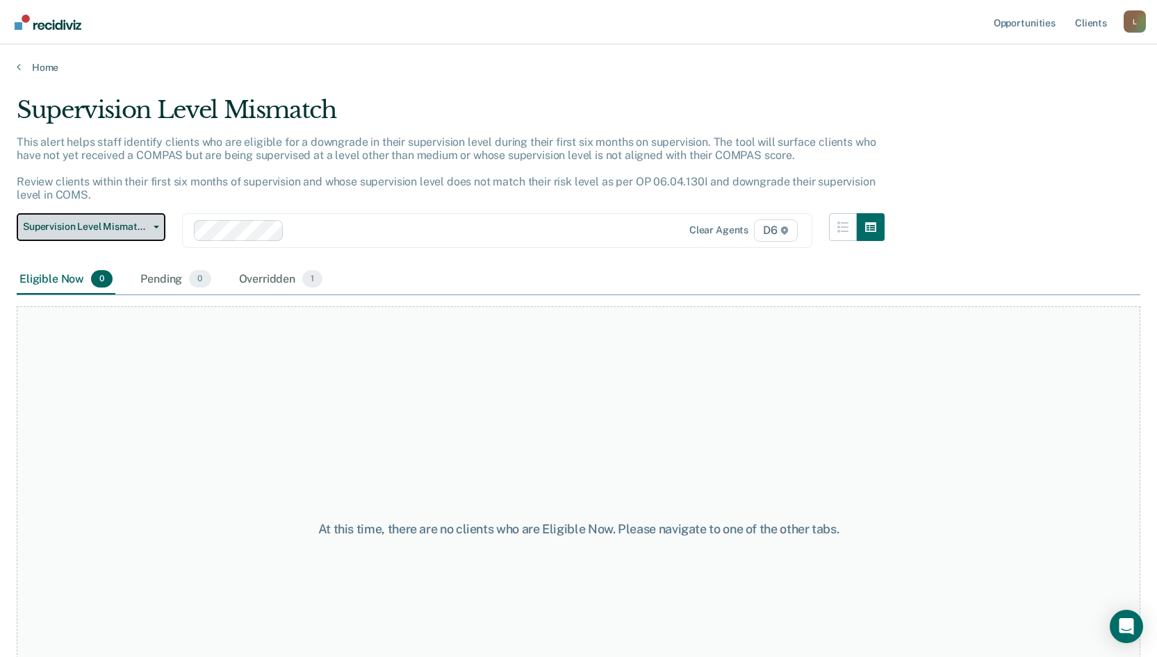
click at [104, 218] on button "Supervision Level Mismatch" at bounding box center [91, 227] width 149 height 28
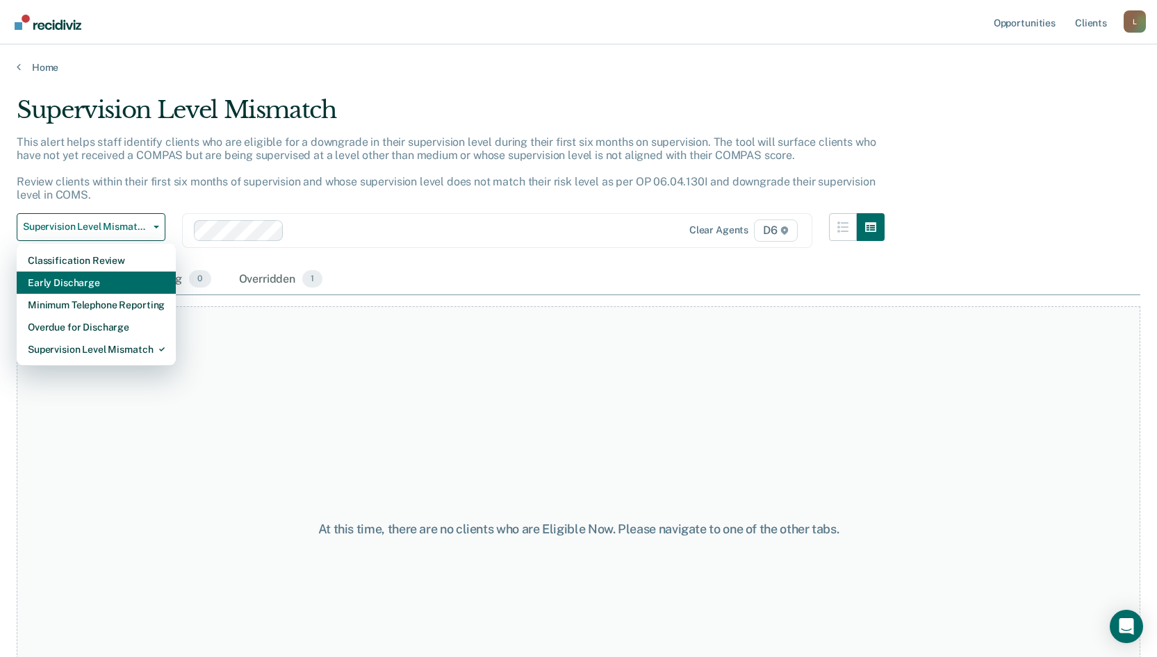
click at [104, 286] on div "Early Discharge" at bounding box center [96, 283] width 137 height 22
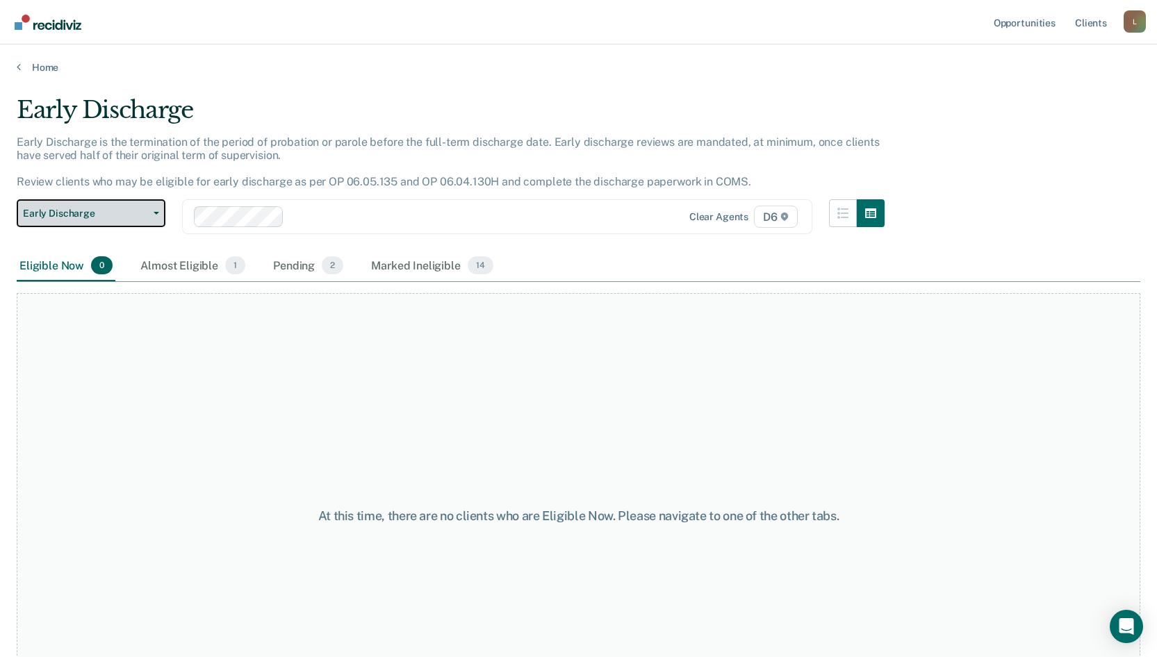
click at [110, 204] on button "Early Discharge" at bounding box center [91, 213] width 149 height 28
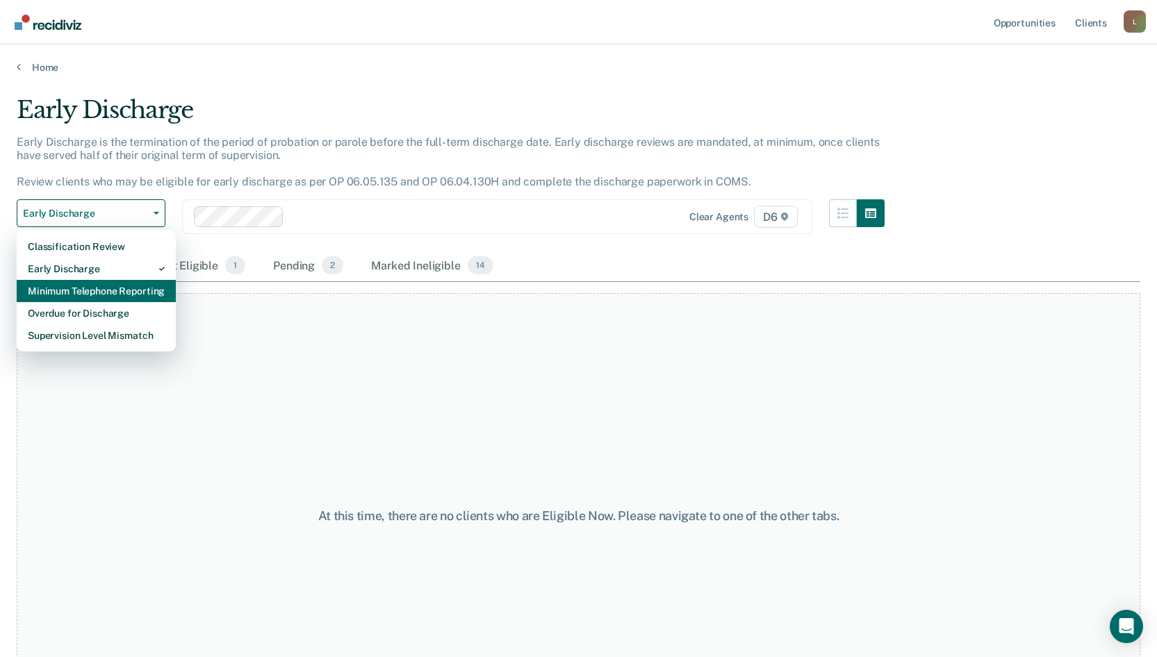
click at [97, 292] on div "Minimum Telephone Reporting" at bounding box center [96, 291] width 137 height 22
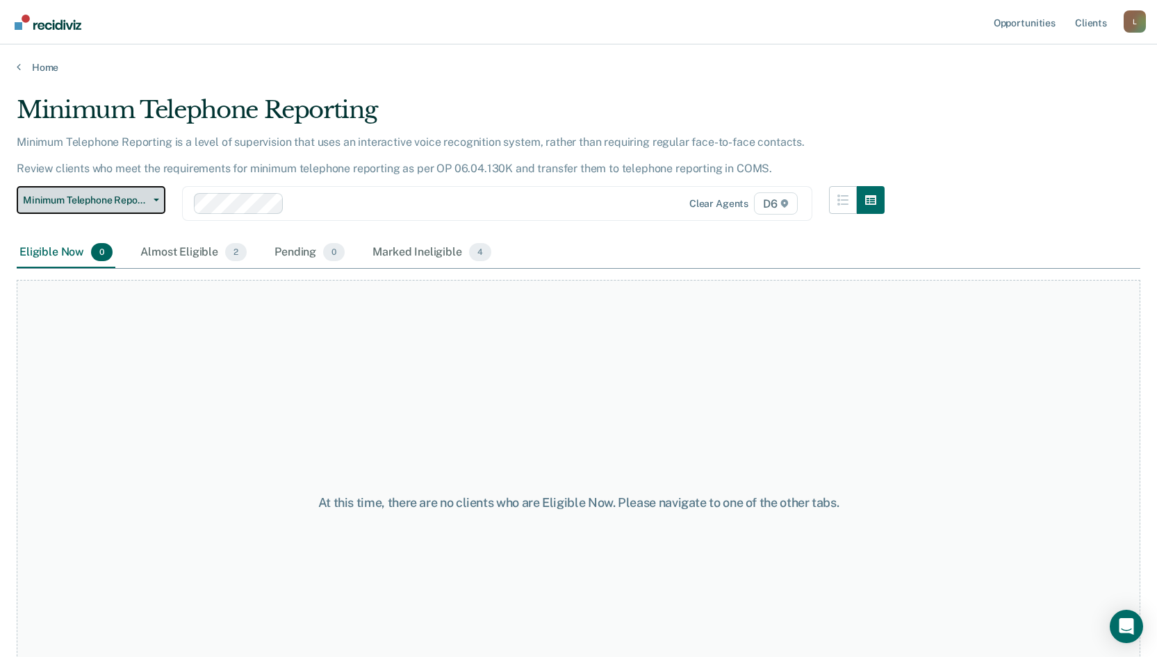
click at [106, 196] on span "Minimum Telephone Reporting" at bounding box center [85, 201] width 125 height 12
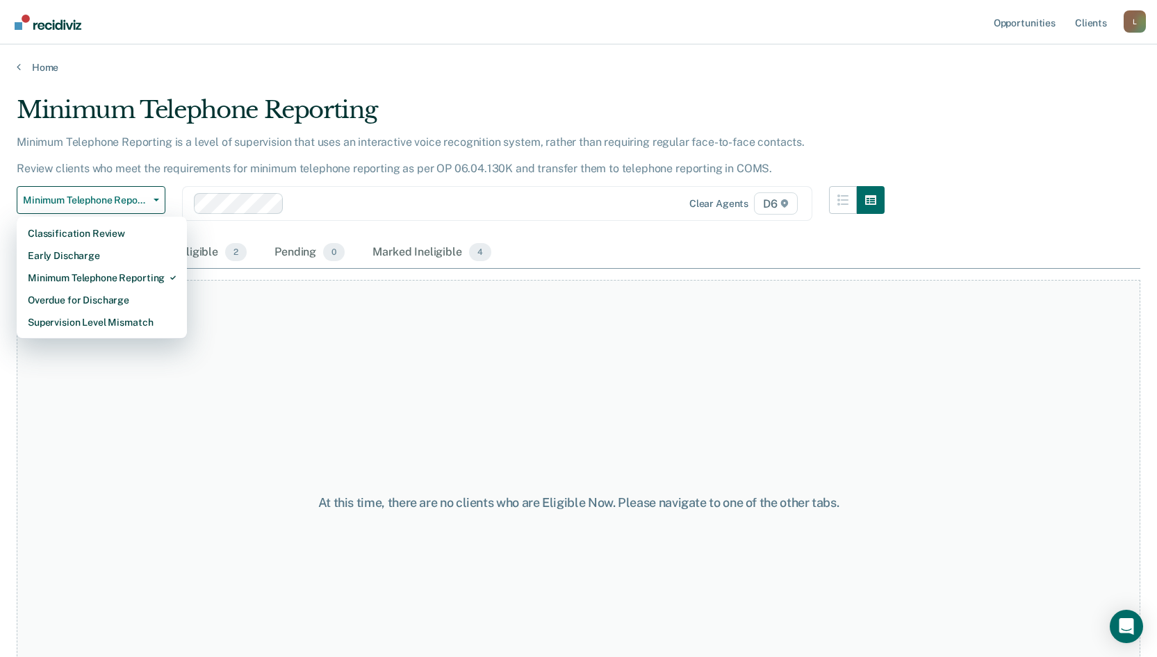
click at [44, 56] on div "Home" at bounding box center [578, 58] width 1157 height 29
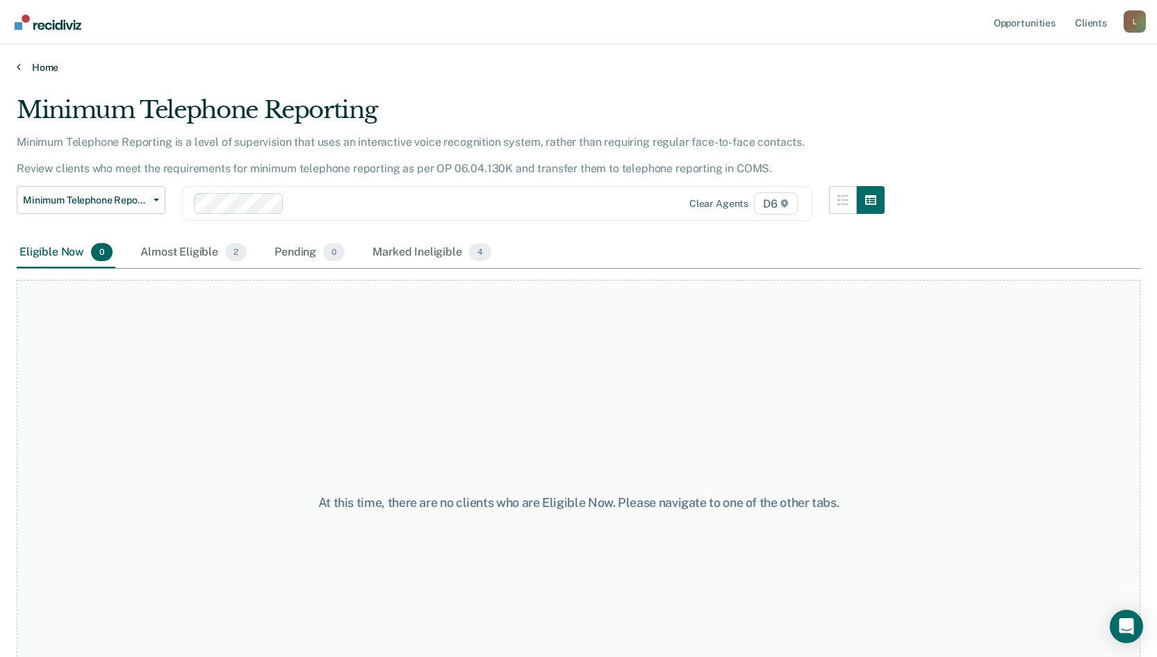
click at [37, 65] on link "Home" at bounding box center [579, 67] width 1124 height 13
